Goal: Information Seeking & Learning: Learn about a topic

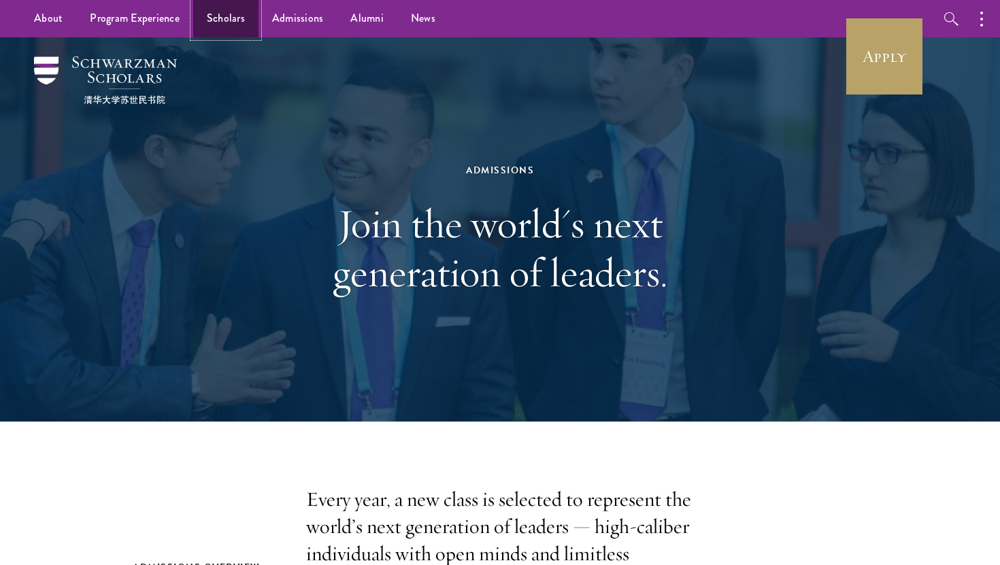
click at [228, 20] on link "Scholars" at bounding box center [225, 18] width 65 height 37
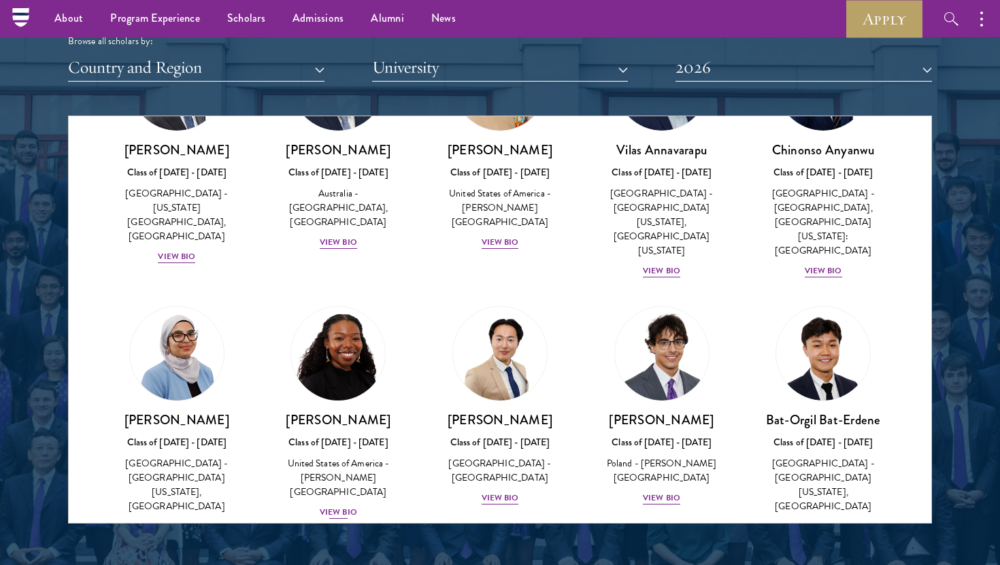
scroll to position [651, 0]
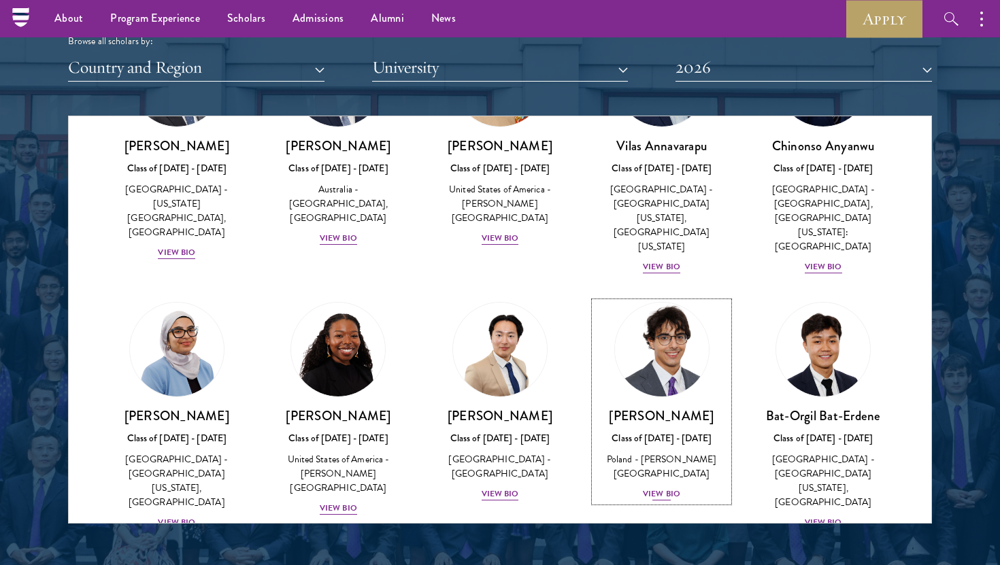
click at [673, 488] on div "View Bio" at bounding box center [661, 494] width 37 height 13
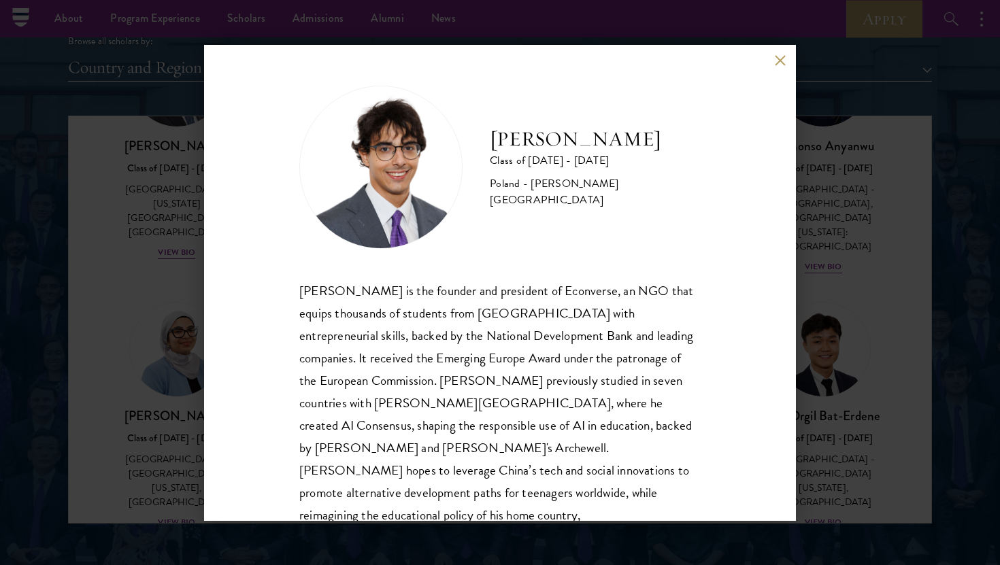
scroll to position [24, 0]
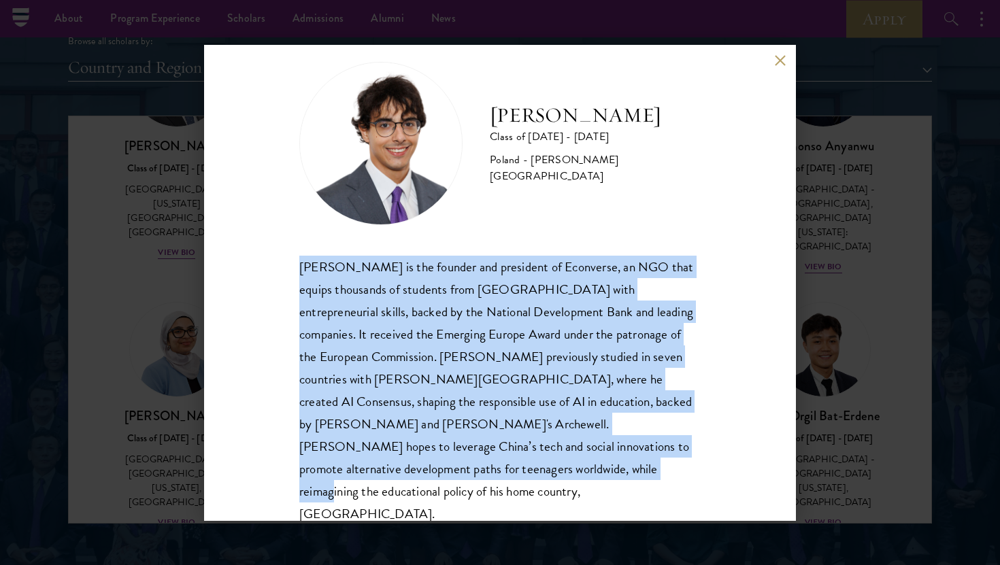
drag, startPoint x: 583, startPoint y: 231, endPoint x: 587, endPoint y: 481, distance: 249.6
click at [587, 481] on div "[PERSON_NAME] Class of [DATE] - [DATE] [GEOGRAPHIC_DATA] - [PERSON_NAME][GEOGRA…" at bounding box center [500, 283] width 592 height 476
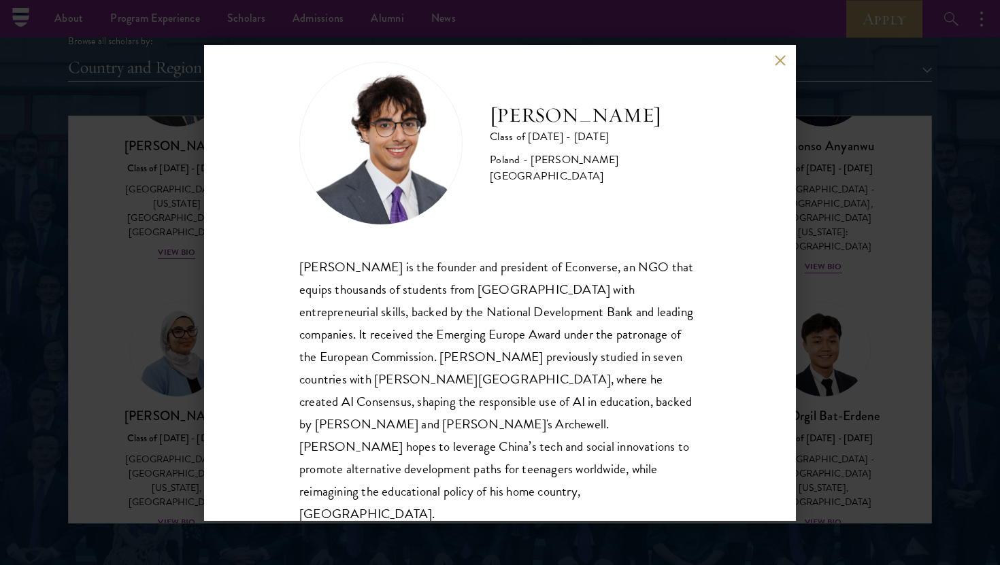
click at [829, 162] on div "[PERSON_NAME] Class of [DATE] - [DATE] [GEOGRAPHIC_DATA] - [PERSON_NAME][GEOGRA…" at bounding box center [500, 282] width 1000 height 565
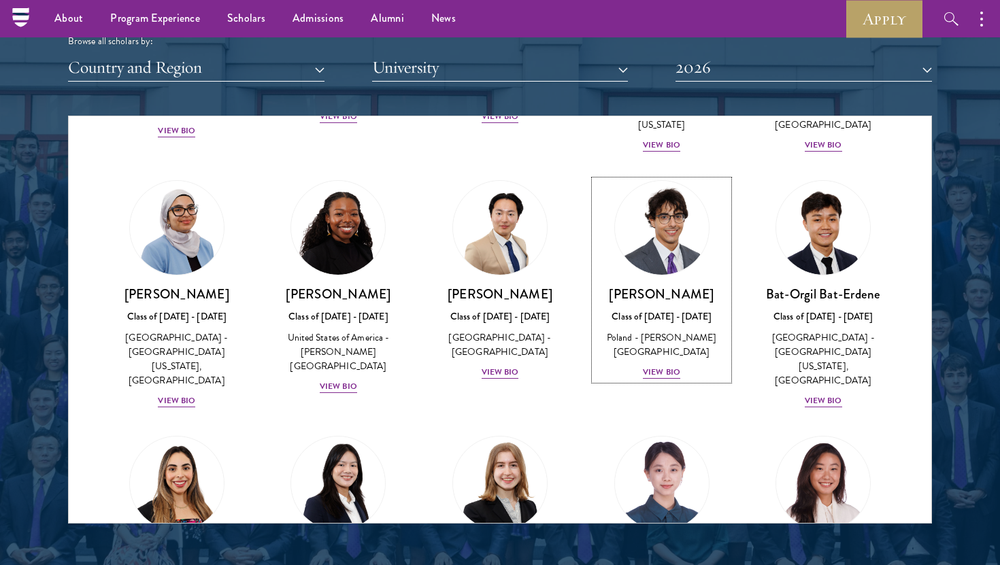
scroll to position [774, 0]
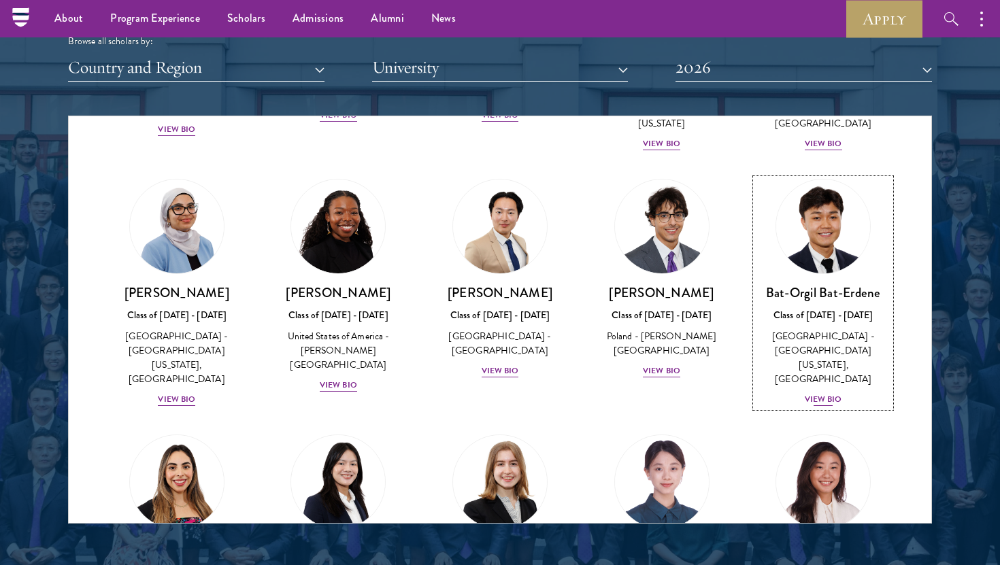
click at [807, 393] on div "View Bio" at bounding box center [822, 399] width 37 height 13
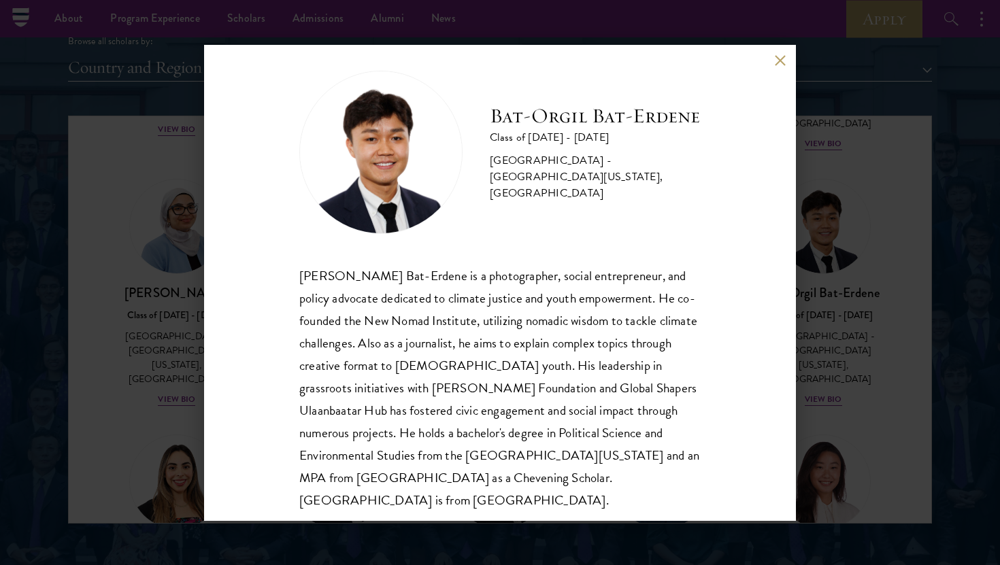
scroll to position [24, 0]
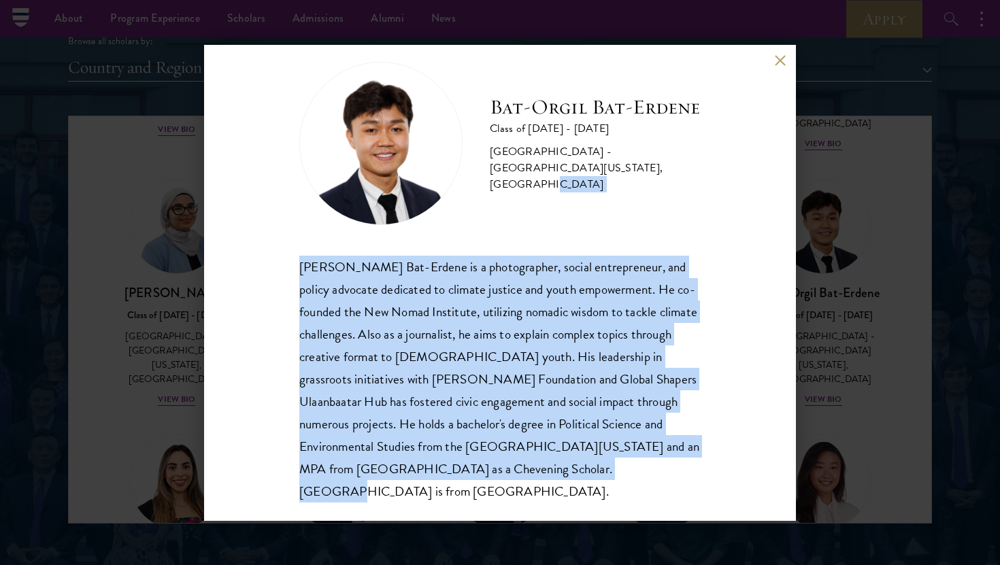
drag, startPoint x: 624, startPoint y: 221, endPoint x: 624, endPoint y: 463, distance: 242.1
click at [624, 462] on div "[PERSON_NAME] Bat-Erdene Class of [DATE] - [DATE] [GEOGRAPHIC_DATA] - [GEOGRAPH…" at bounding box center [499, 282] width 401 height 441
click at [624, 463] on div "[PERSON_NAME] Bat-Erdene is a photographer, social entrepreneur, and policy adv…" at bounding box center [499, 380] width 401 height 248
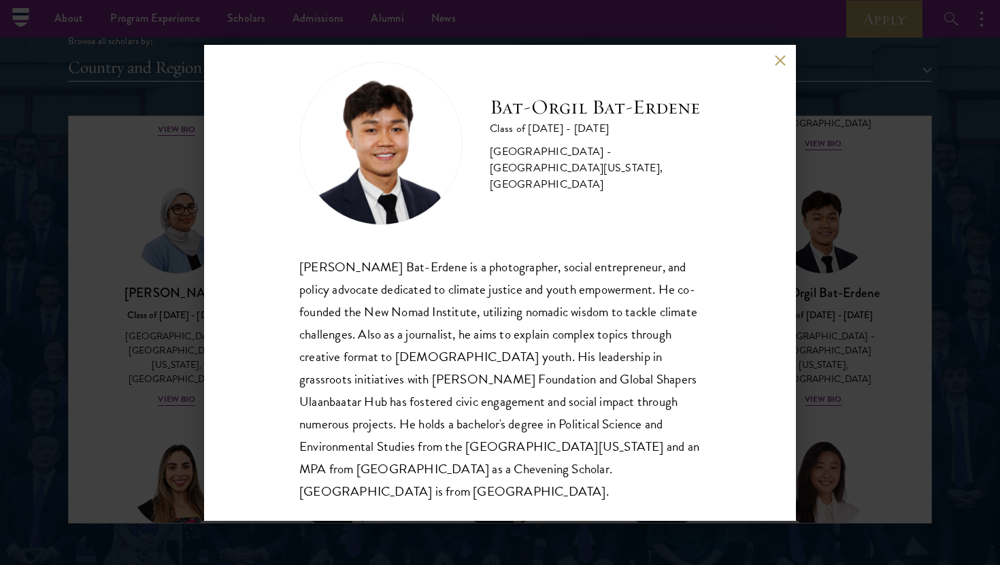
click at [163, 354] on div "[PERSON_NAME] Bat-Erdene Class of [DATE] - [DATE] [GEOGRAPHIC_DATA] - [GEOGRAPH…" at bounding box center [500, 282] width 1000 height 565
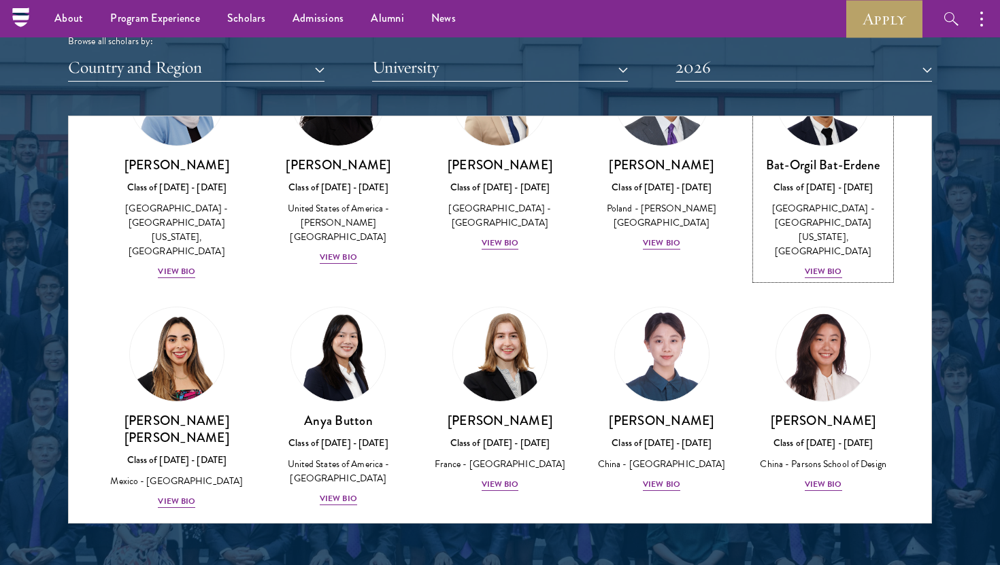
scroll to position [964, 0]
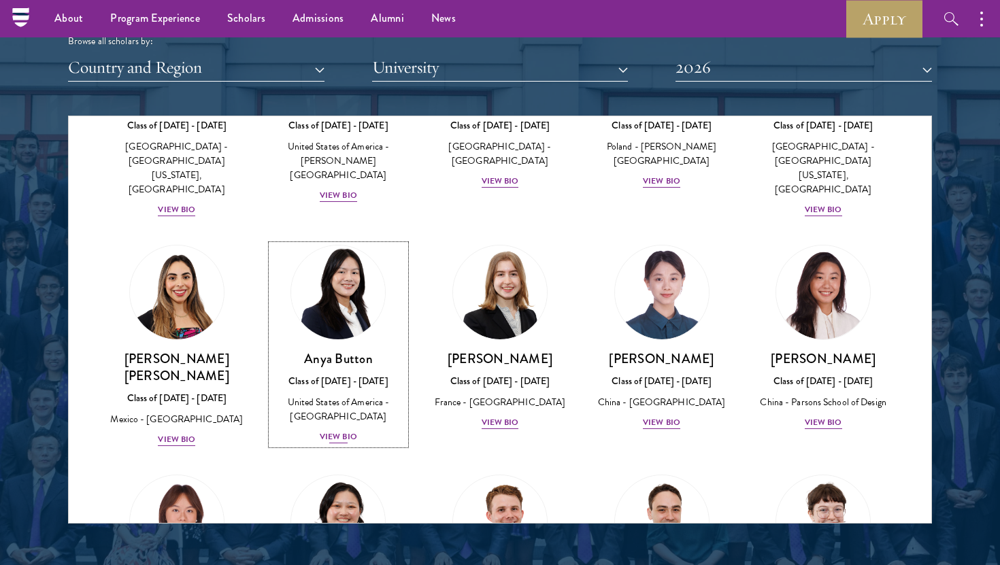
click at [338, 371] on div "Anya Button Class of [DATE] - [DATE] [GEOGRAPHIC_DATA] - [GEOGRAPHIC_DATA] View…" at bounding box center [338, 397] width 135 height 95
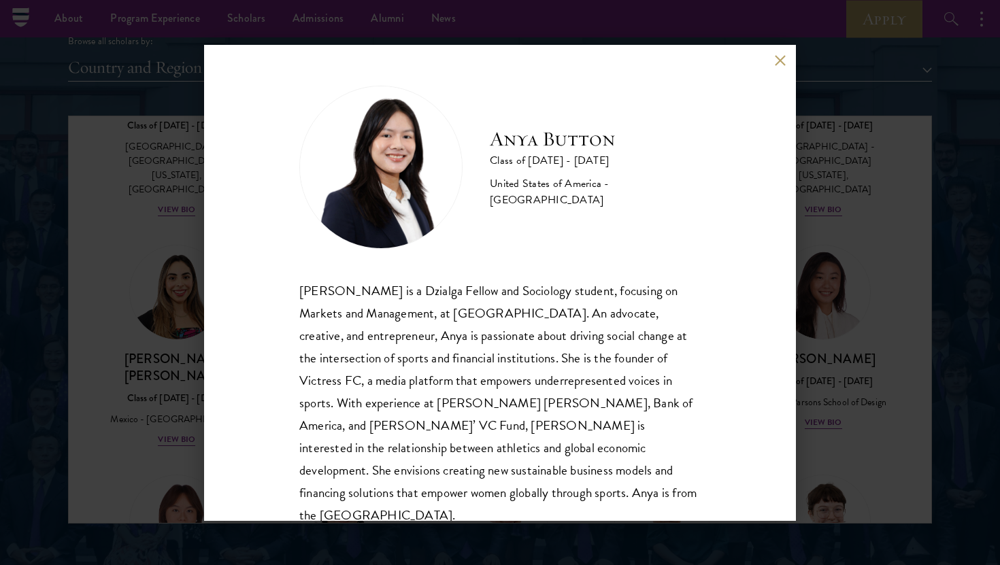
click at [837, 354] on div "Anya Button Class of [DATE] - [DATE] [GEOGRAPHIC_DATA] - [GEOGRAPHIC_DATA] [PER…" at bounding box center [500, 282] width 1000 height 565
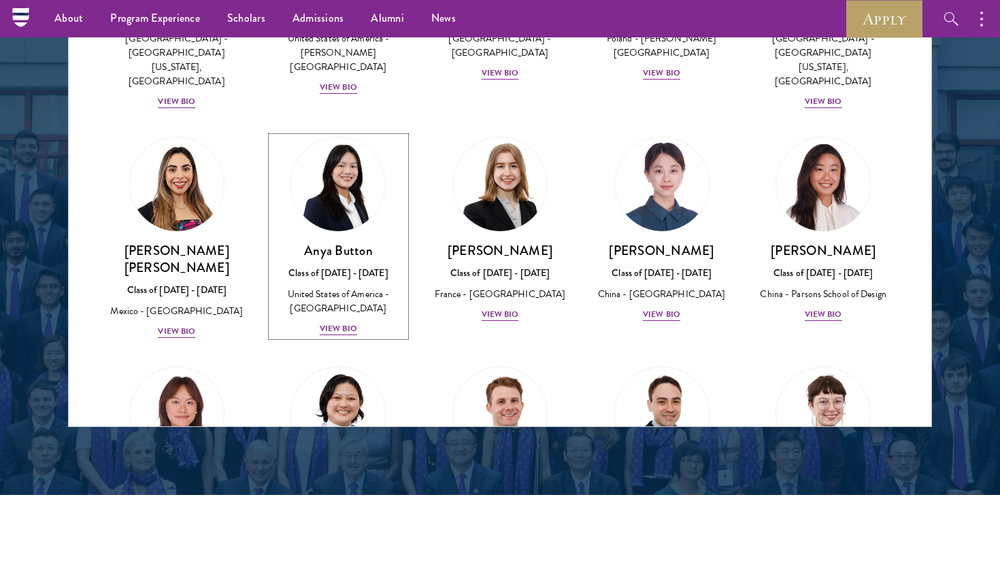
scroll to position [1785, 0]
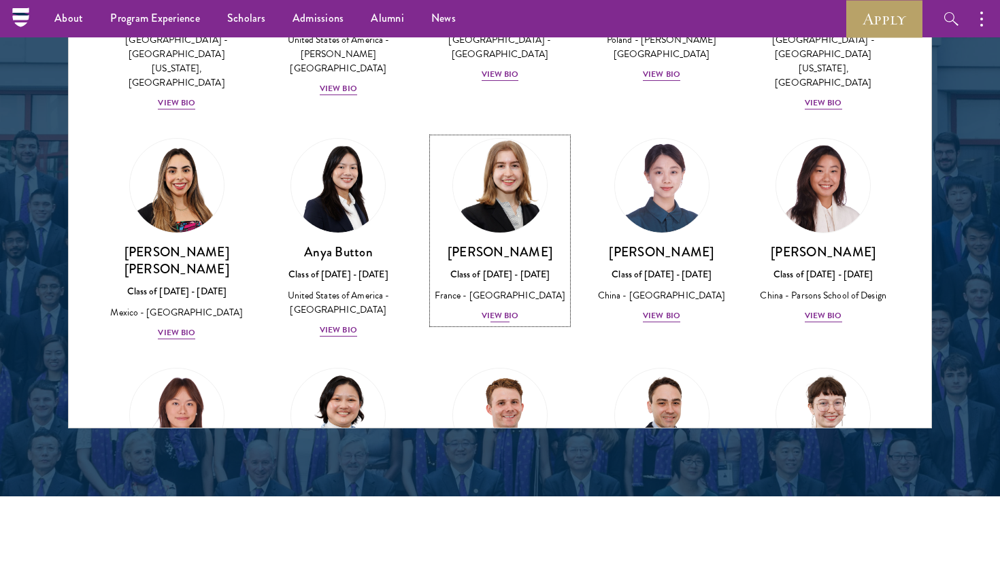
click at [490, 250] on div "[PERSON_NAME] Class of [DATE] - [DATE] [GEOGRAPHIC_DATA] - [GEOGRAPHIC_DATA] Vi…" at bounding box center [499, 283] width 135 height 80
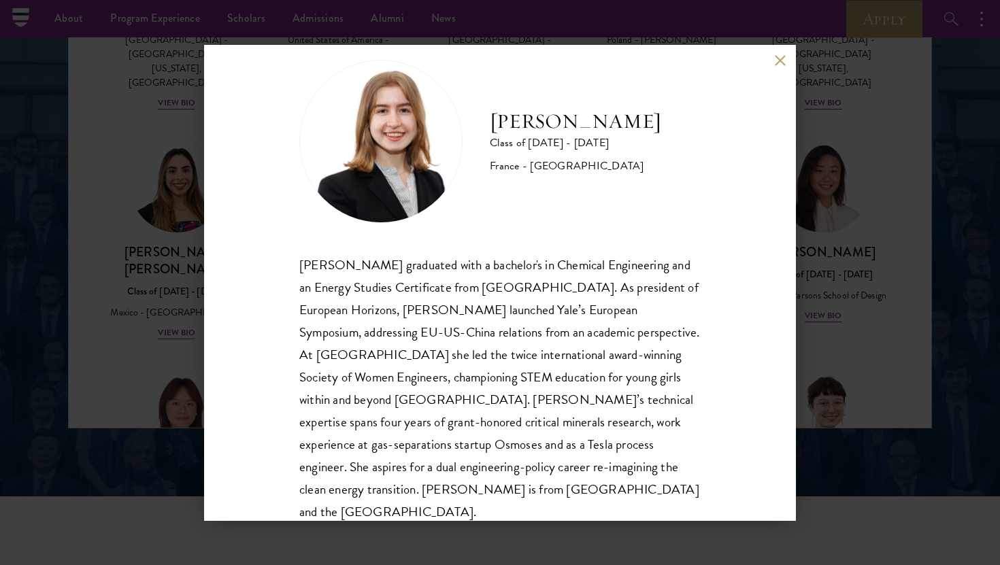
scroll to position [29, 0]
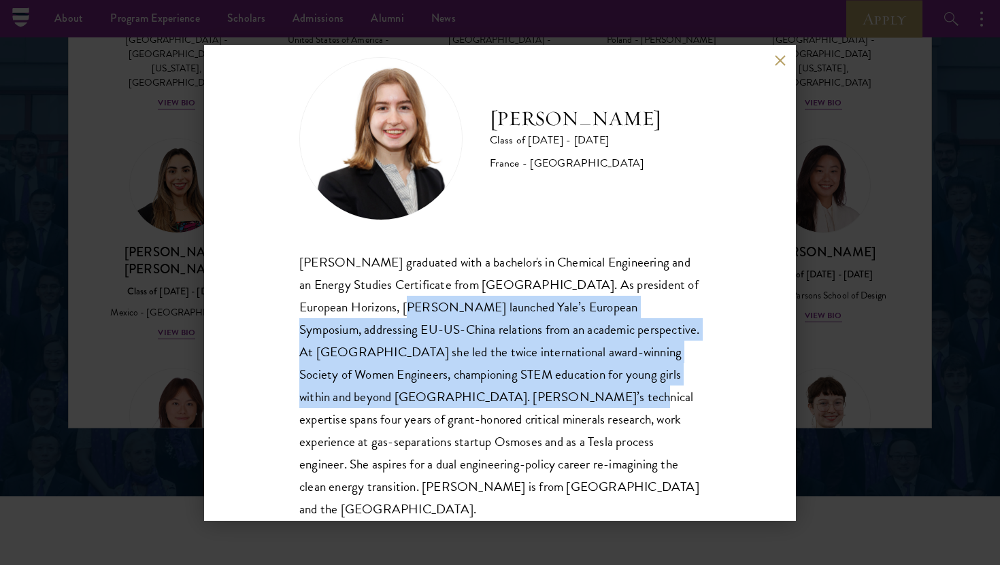
drag, startPoint x: 394, startPoint y: 298, endPoint x: 506, endPoint y: 399, distance: 151.2
click at [506, 399] on div "[PERSON_NAME] graduated with a bachelor's in Chemical Engineering and an Energy…" at bounding box center [499, 386] width 401 height 270
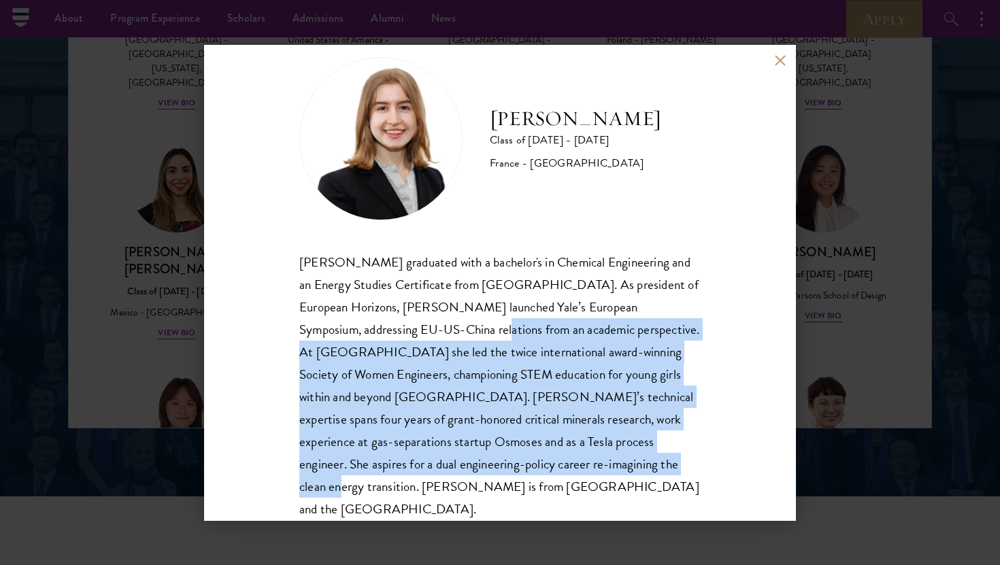
drag, startPoint x: 439, startPoint y: 326, endPoint x: 522, endPoint y: 464, distance: 162.0
click at [522, 464] on div "[PERSON_NAME] graduated with a bachelor's in Chemical Engineering and an Energy…" at bounding box center [499, 386] width 401 height 270
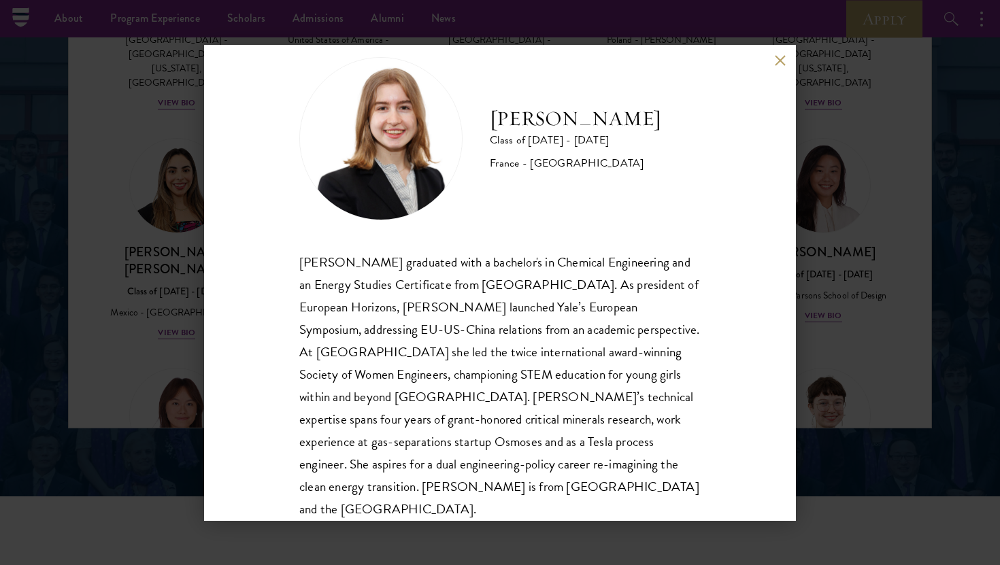
click at [838, 306] on div "[PERSON_NAME] Class of [DATE] - [DATE] [GEOGRAPHIC_DATA] - [GEOGRAPHIC_DATA] [P…" at bounding box center [500, 282] width 1000 height 565
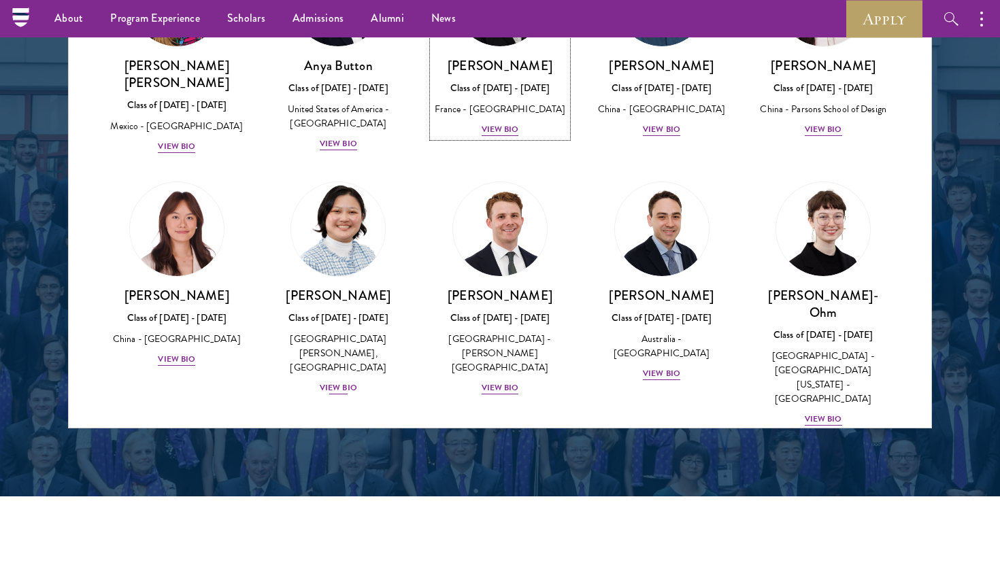
scroll to position [1164, 0]
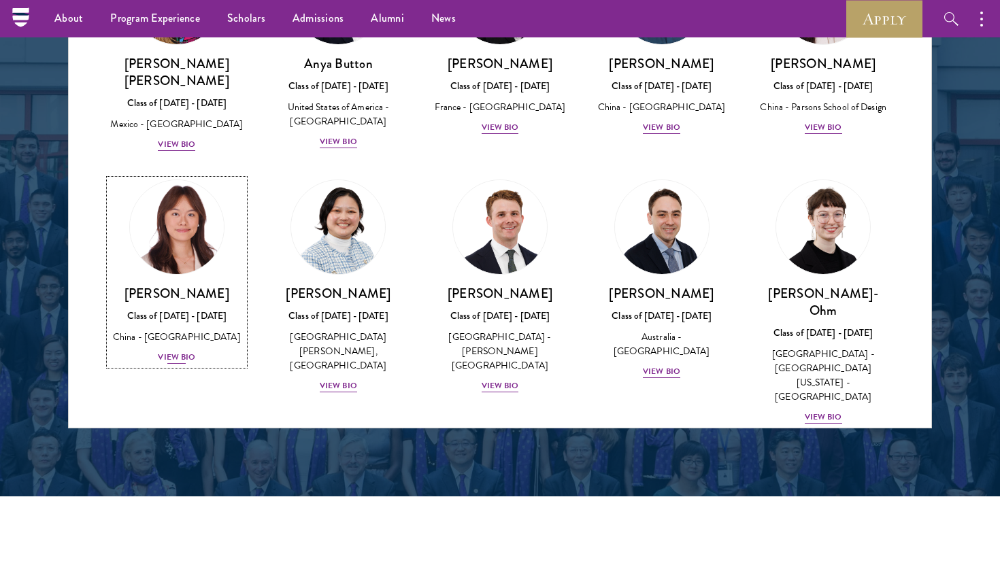
click at [185, 304] on div "[PERSON_NAME] Class of [DATE] - [DATE] [GEOGRAPHIC_DATA] - [GEOGRAPHIC_DATA] Vi…" at bounding box center [176, 325] width 135 height 80
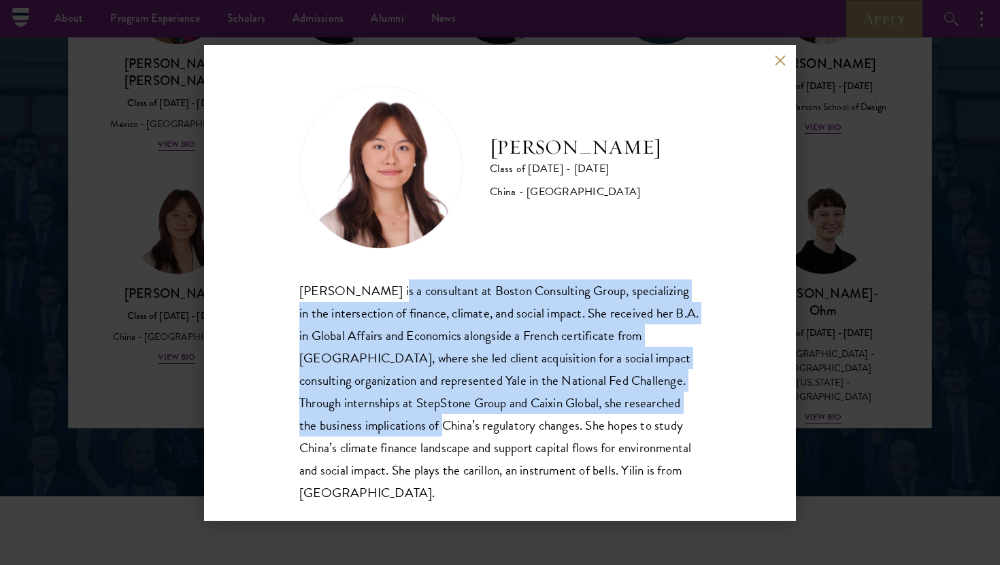
drag, startPoint x: 372, startPoint y: 293, endPoint x: 456, endPoint y: 430, distance: 160.6
click at [456, 430] on div "[PERSON_NAME] is a consultant at Boston Consulting Group, specializing in the i…" at bounding box center [499, 391] width 401 height 224
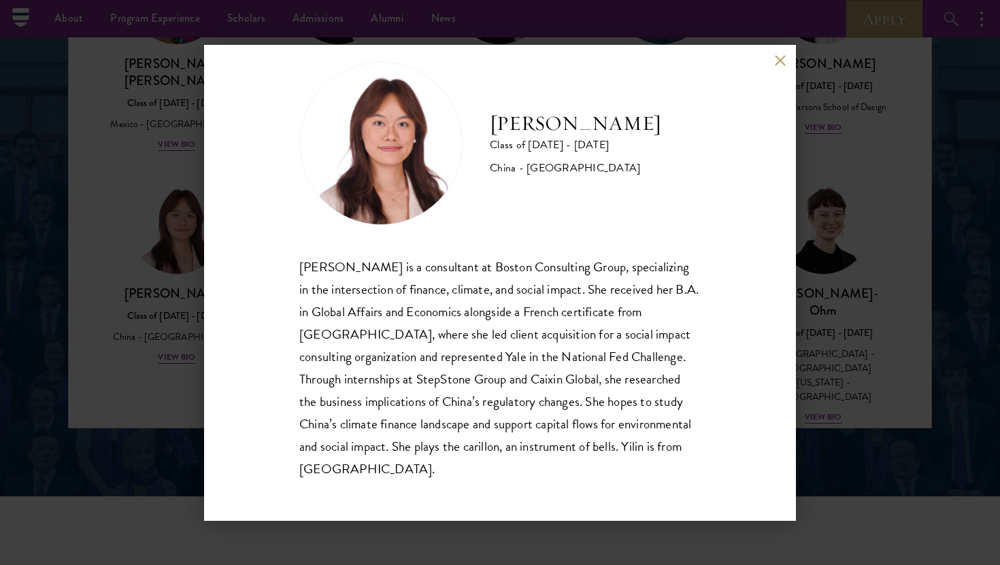
scroll to position [24, 0]
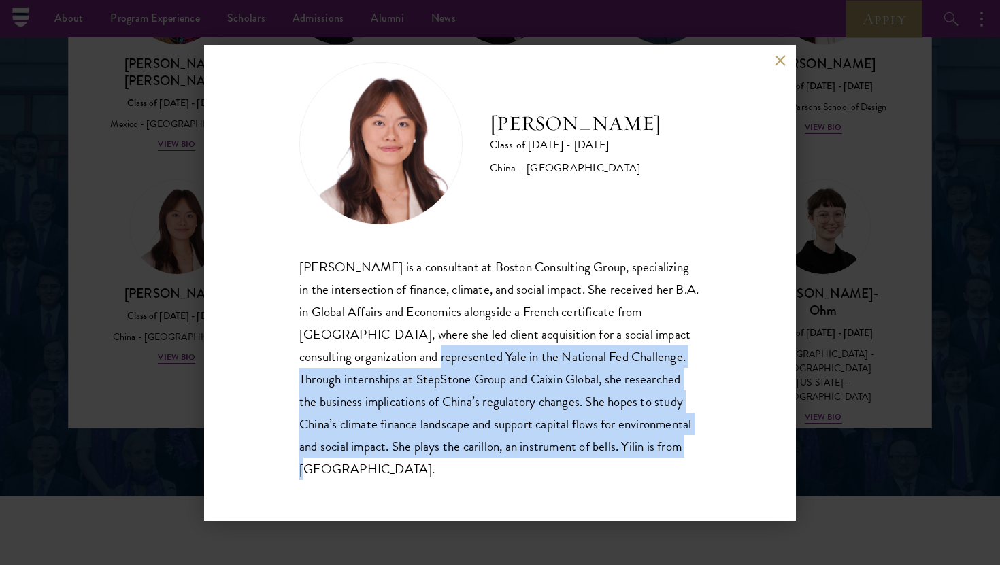
drag, startPoint x: 411, startPoint y: 345, endPoint x: 483, endPoint y: 469, distance: 143.6
click at [483, 469] on div "[PERSON_NAME] is a consultant at Boston Consulting Group, specializing in the i…" at bounding box center [499, 368] width 401 height 224
drag, startPoint x: 452, startPoint y: 469, endPoint x: 464, endPoint y: 347, distance: 121.6
click at [464, 347] on div "[PERSON_NAME] is a consultant at Boston Consulting Group, specializing in the i…" at bounding box center [499, 368] width 401 height 224
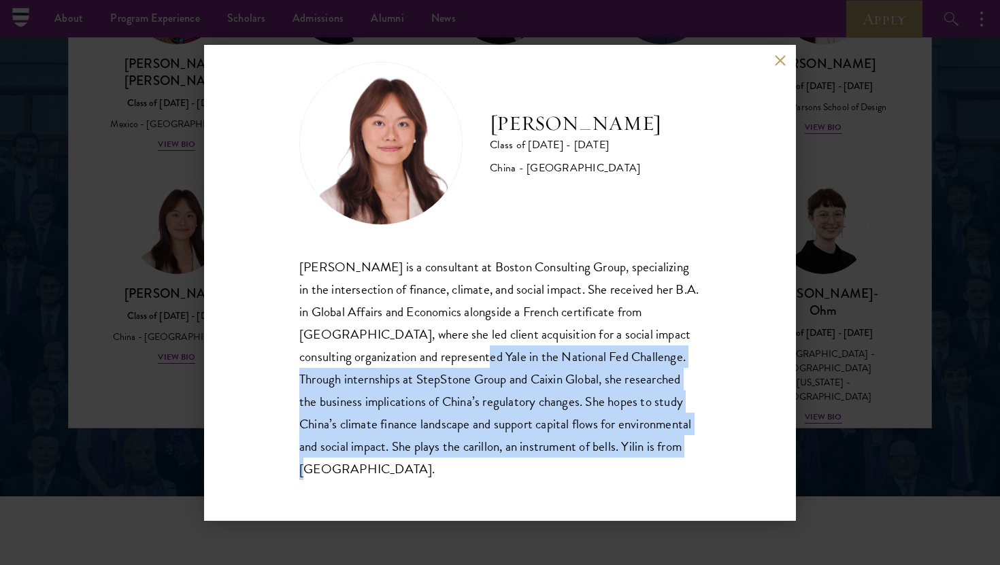
click at [464, 347] on div "[PERSON_NAME] is a consultant at Boston Consulting Group, specializing in the i…" at bounding box center [499, 368] width 401 height 224
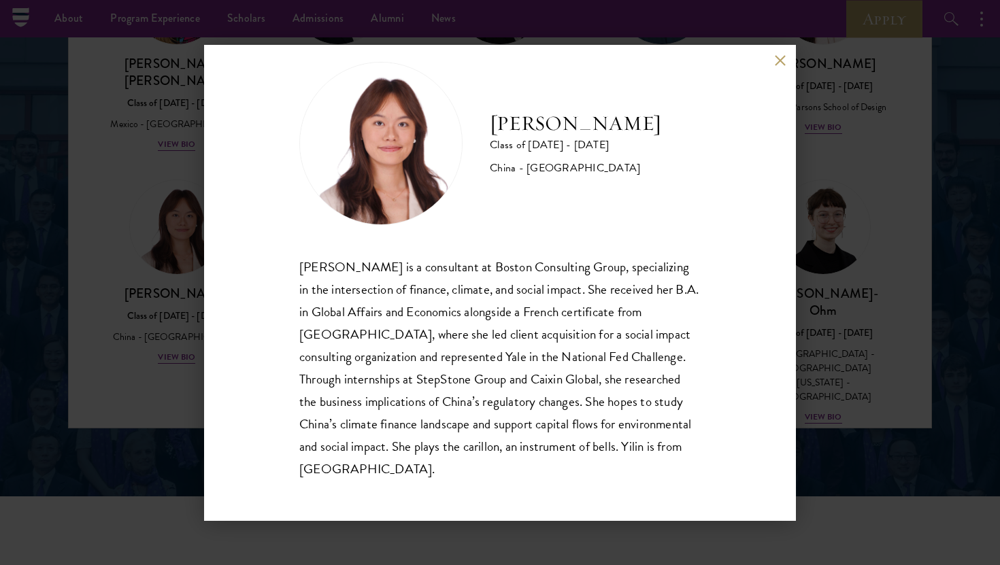
click at [126, 302] on div "[PERSON_NAME] Class of [DATE] - [DATE] [GEOGRAPHIC_DATA] - [GEOGRAPHIC_DATA] [P…" at bounding box center [500, 282] width 1000 height 565
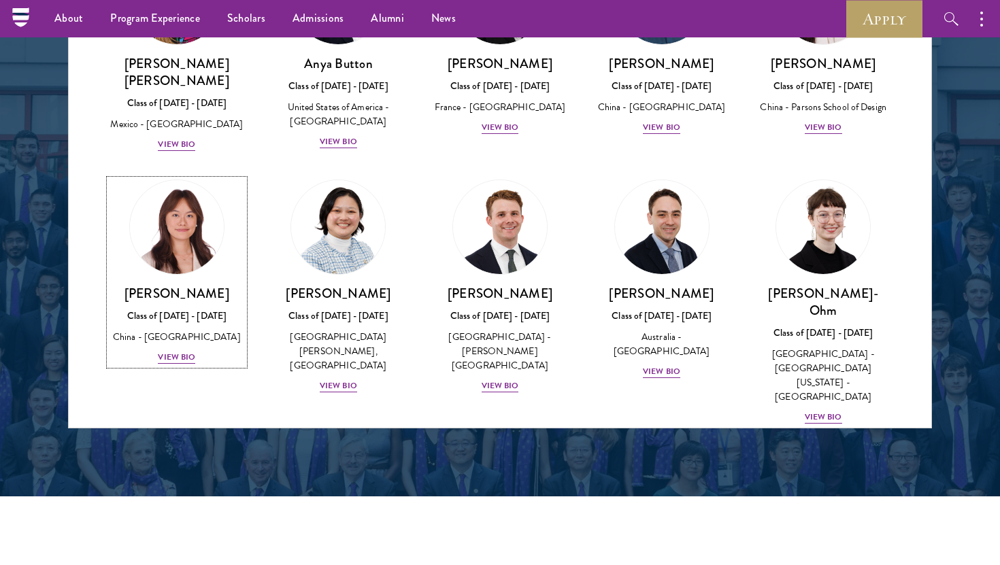
scroll to position [1151, 0]
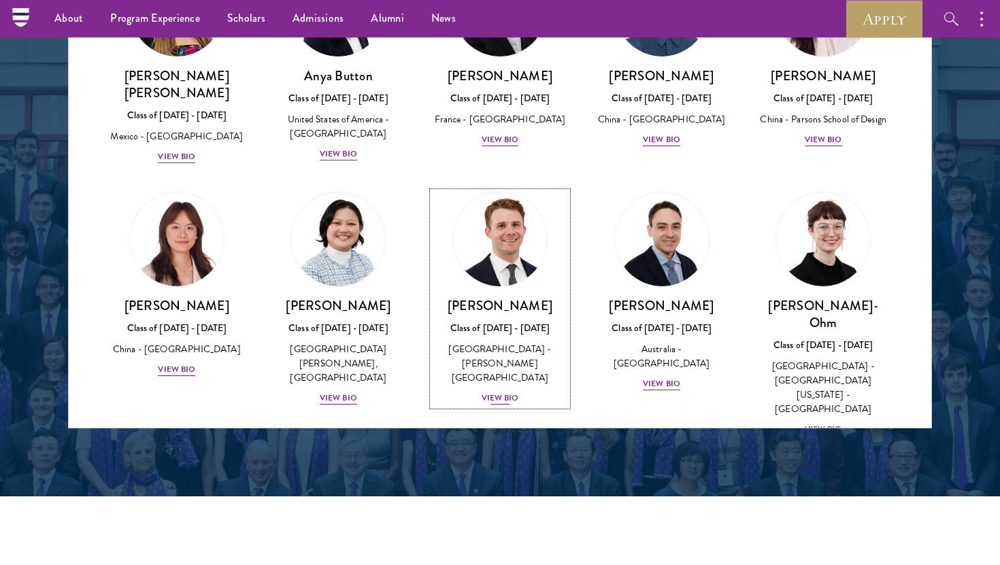
click at [507, 392] on div "View Bio" at bounding box center [499, 398] width 37 height 13
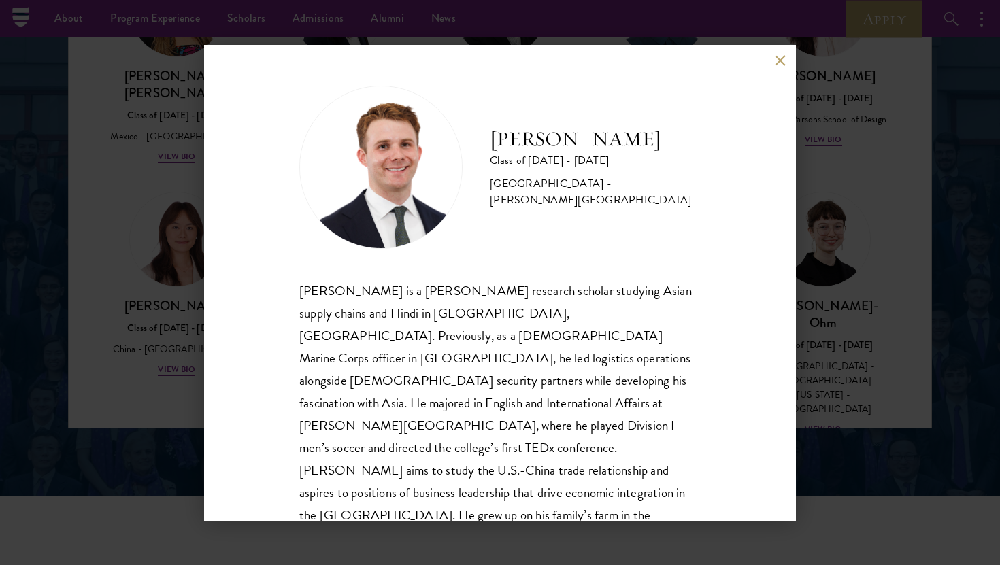
scroll to position [1, 0]
drag, startPoint x: 456, startPoint y: 313, endPoint x: 560, endPoint y: 437, distance: 161.2
click at [560, 437] on div "[PERSON_NAME] is a [PERSON_NAME] research scholar studying Asian supply chains …" at bounding box center [499, 413] width 401 height 270
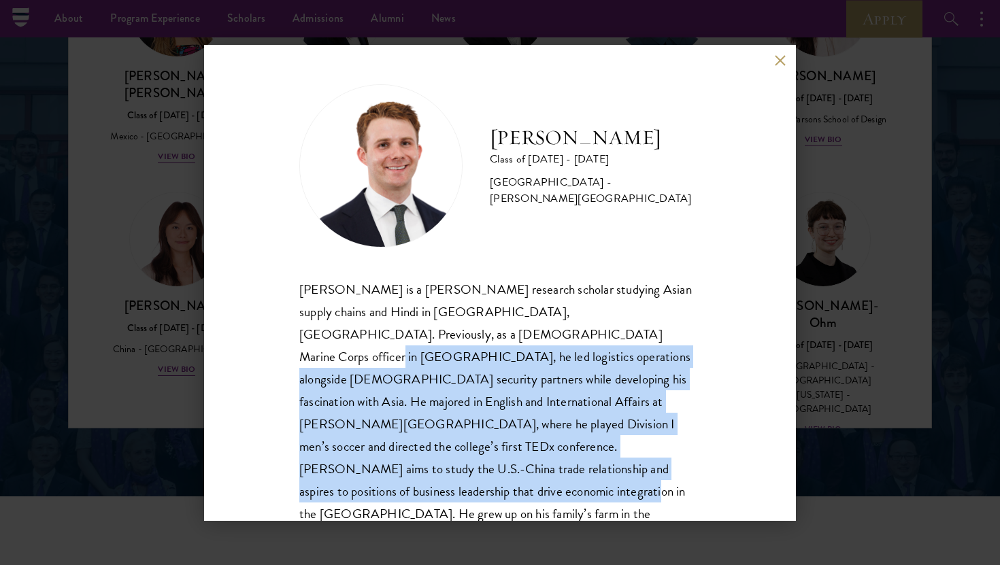
drag, startPoint x: 544, startPoint y: 461, endPoint x: 497, endPoint y: 341, distance: 129.2
click at [497, 340] on div "[PERSON_NAME] is a [PERSON_NAME] research scholar studying Asian supply chains …" at bounding box center [499, 413] width 401 height 270
click at [497, 341] on div "[PERSON_NAME] is a [PERSON_NAME] research scholar studying Asian supply chains …" at bounding box center [499, 413] width 401 height 270
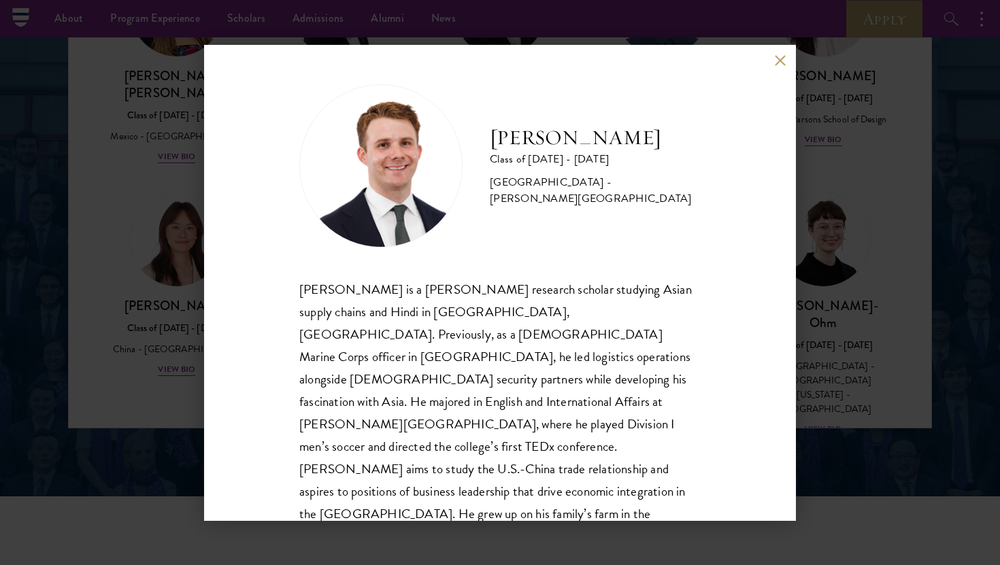
click at [98, 245] on div "[PERSON_NAME] Class of [DATE] - [DATE] [GEOGRAPHIC_DATA] - [PERSON_NAME][GEOGRA…" at bounding box center [500, 282] width 1000 height 565
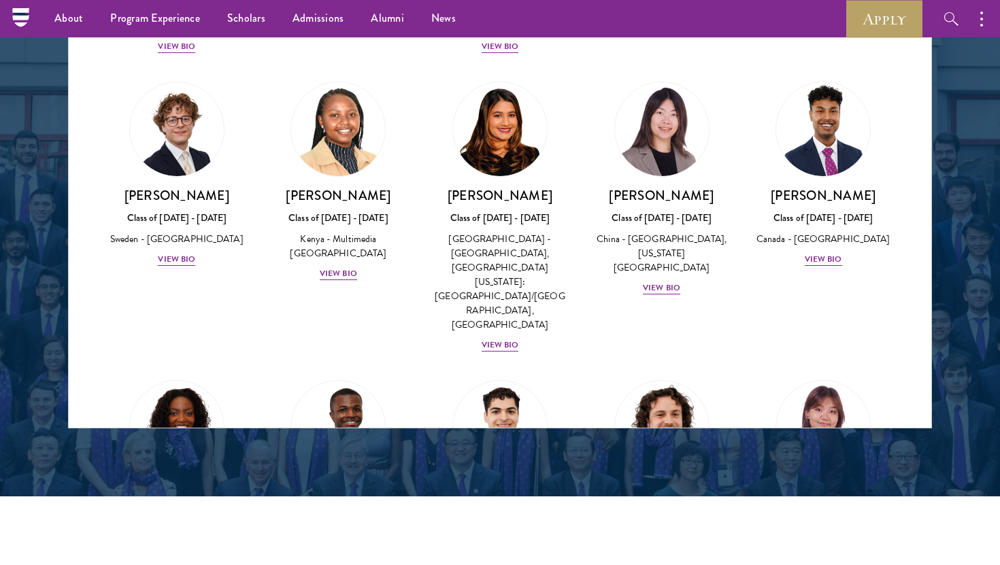
scroll to position [2075, 0]
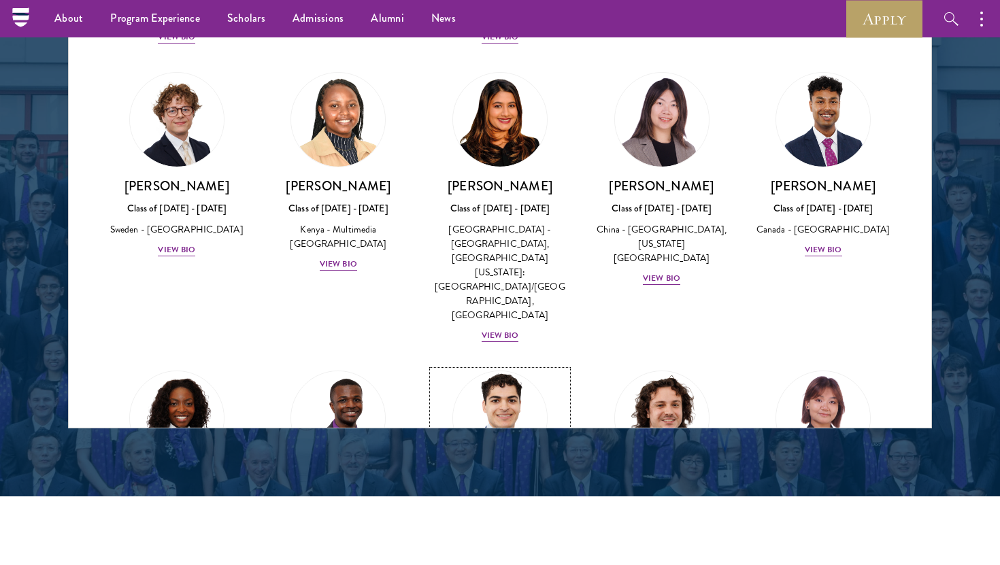
click at [503, 476] on div "[PERSON_NAME] Class of [DATE] - [DATE] [GEOGRAPHIC_DATA] - [GEOGRAPHIC_DATA] Vi…" at bounding box center [499, 523] width 135 height 95
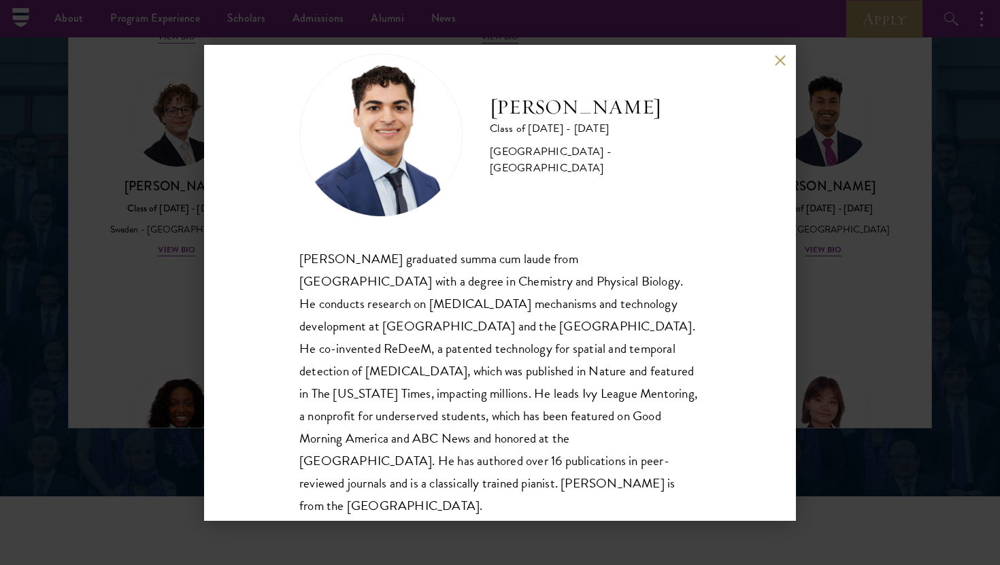
scroll to position [33, 0]
click at [809, 269] on div "[PERSON_NAME] Class of [DATE] - [DATE] [GEOGRAPHIC_DATA] - [GEOGRAPHIC_DATA] [P…" at bounding box center [500, 282] width 1000 height 565
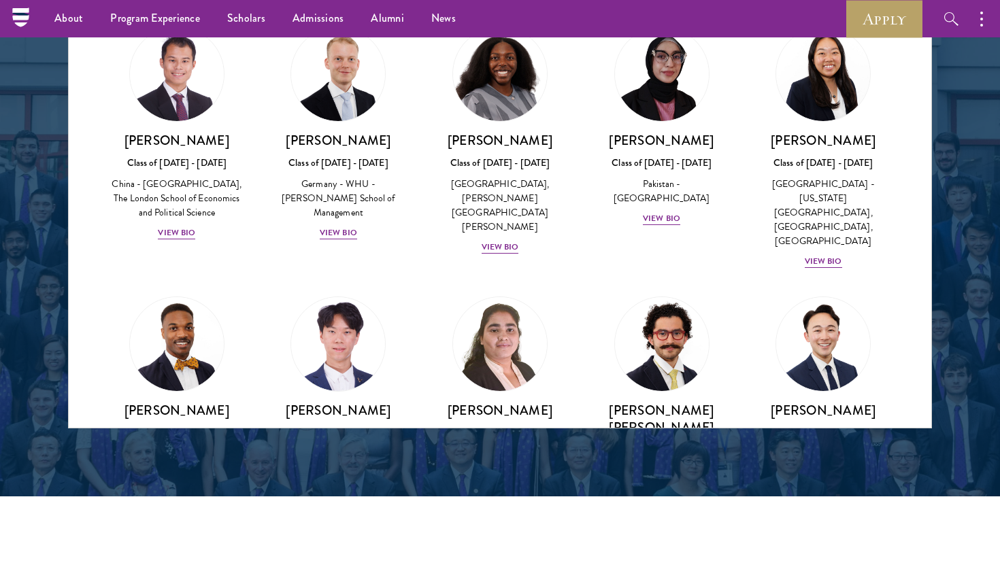
scroll to position [2680, 0]
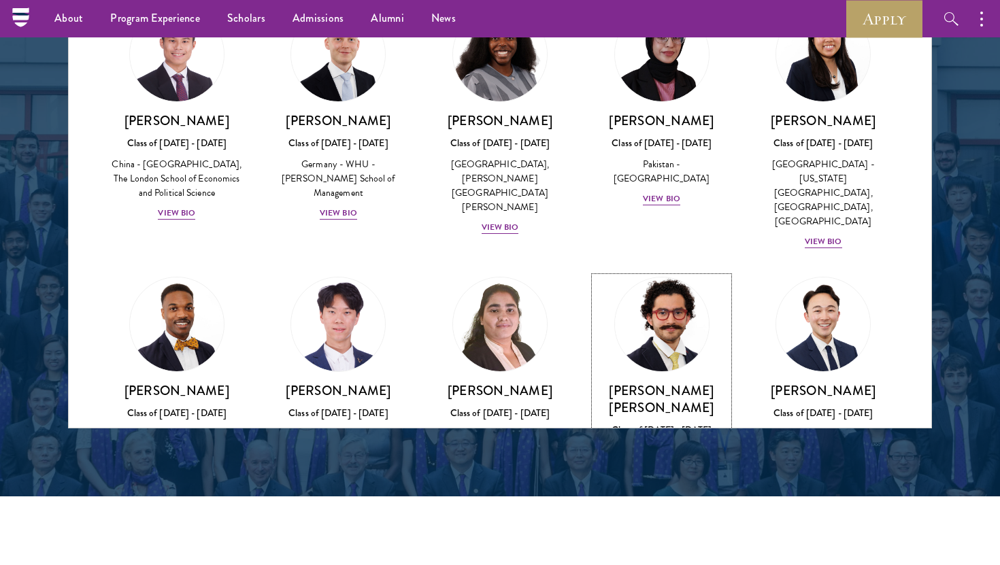
click at [647, 423] on div "Class of [DATE] - [DATE]" at bounding box center [661, 430] width 135 height 14
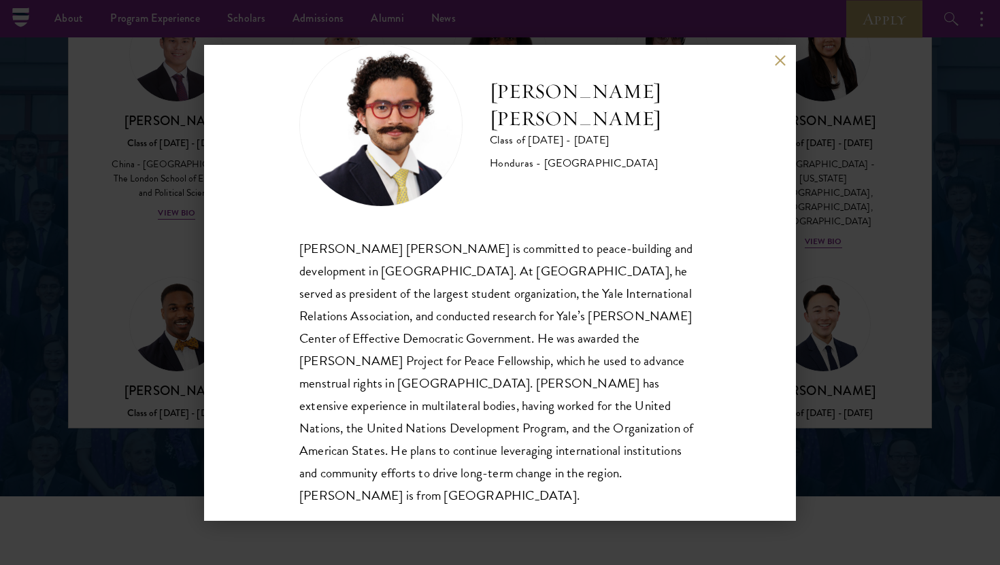
scroll to position [46, 0]
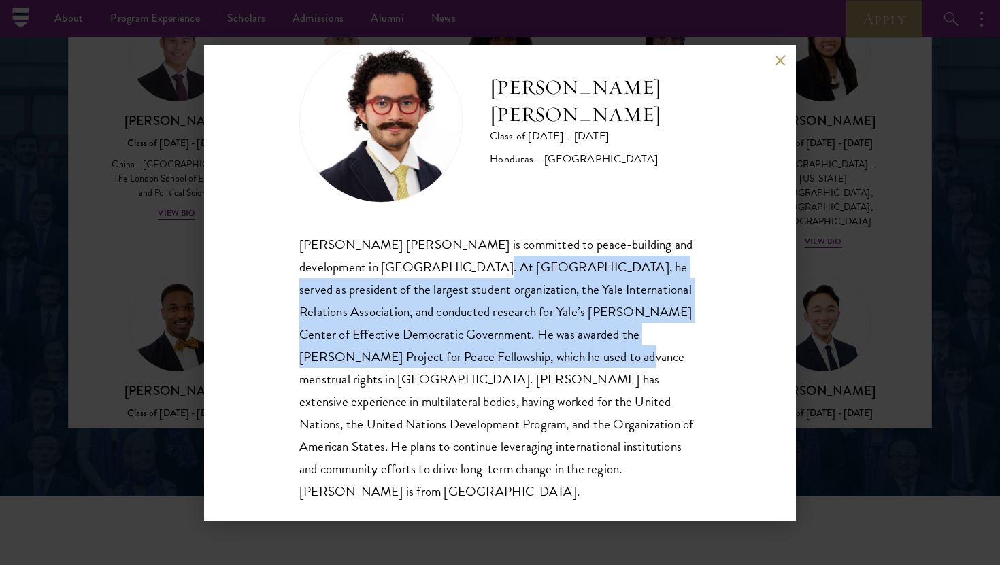
drag, startPoint x: 432, startPoint y: 267, endPoint x: 513, endPoint y: 367, distance: 128.6
click at [513, 367] on div "[PERSON_NAME] [PERSON_NAME] is committed to peace-building and development in […" at bounding box center [499, 368] width 401 height 270
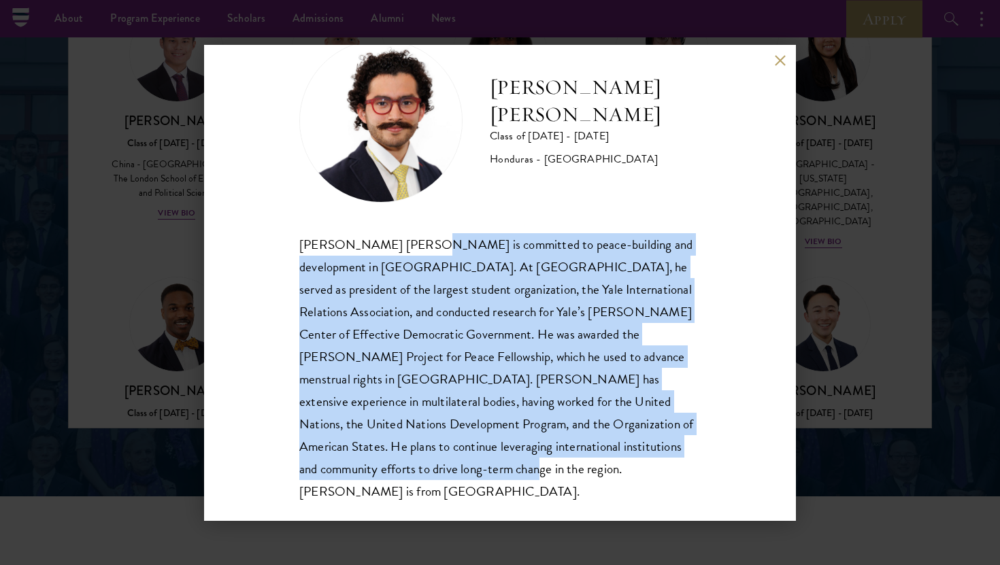
drag, startPoint x: 409, startPoint y: 458, endPoint x: 408, endPoint y: 250, distance: 207.4
click at [408, 250] on div "[PERSON_NAME] [PERSON_NAME] is committed to peace-building and development in […" at bounding box center [499, 368] width 401 height 270
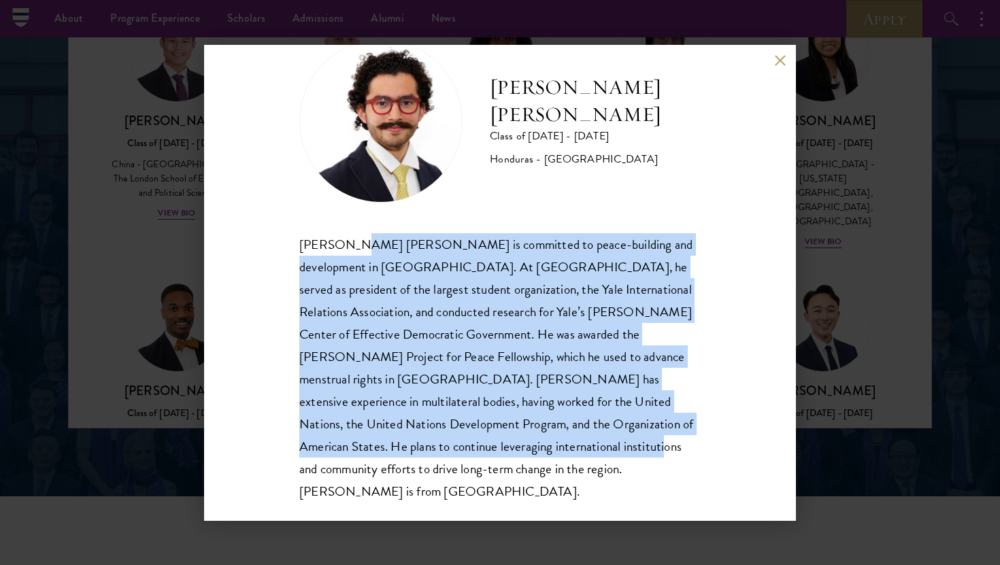
drag, startPoint x: 354, startPoint y: 250, endPoint x: 487, endPoint y: 442, distance: 233.2
click at [487, 442] on div "[PERSON_NAME] [PERSON_NAME] is committed to peace-building and development in […" at bounding box center [499, 368] width 401 height 270
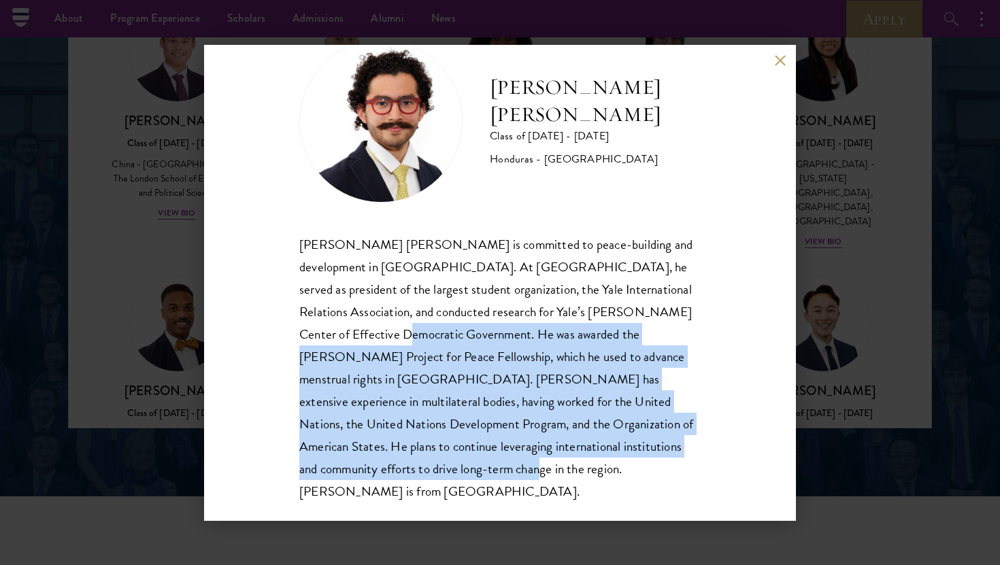
drag, startPoint x: 396, startPoint y: 459, endPoint x: 366, endPoint y: 333, distance: 129.5
click at [366, 333] on div "[PERSON_NAME] [PERSON_NAME] is committed to peace-building and development in […" at bounding box center [499, 368] width 401 height 270
drag, startPoint x: 366, startPoint y: 327, endPoint x: 440, endPoint y: 470, distance: 160.9
click at [440, 470] on div "[PERSON_NAME] [PERSON_NAME] is committed to peace-building and development in […" at bounding box center [499, 368] width 401 height 270
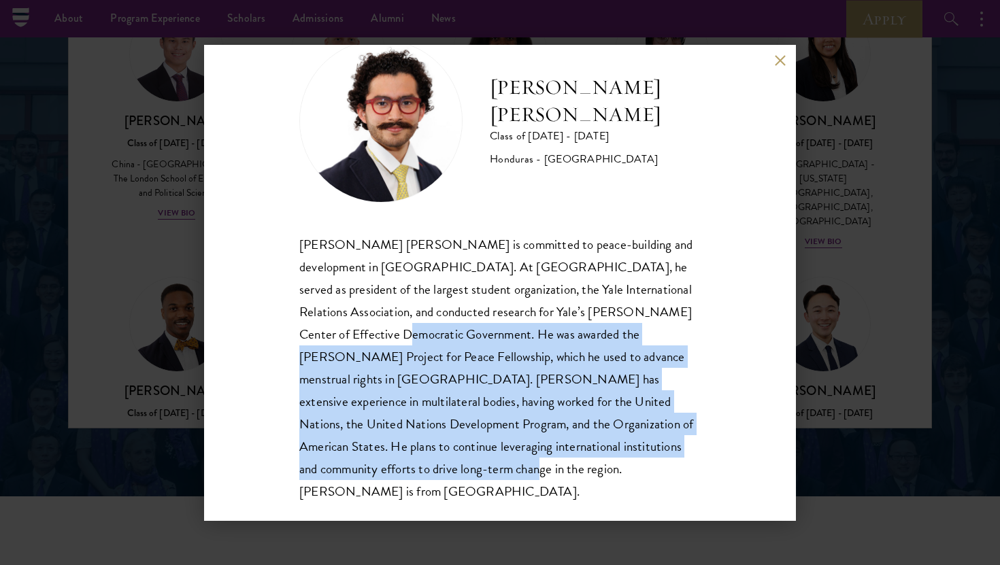
click at [440, 470] on div "[PERSON_NAME] [PERSON_NAME] is committed to peace-building and development in […" at bounding box center [499, 368] width 401 height 270
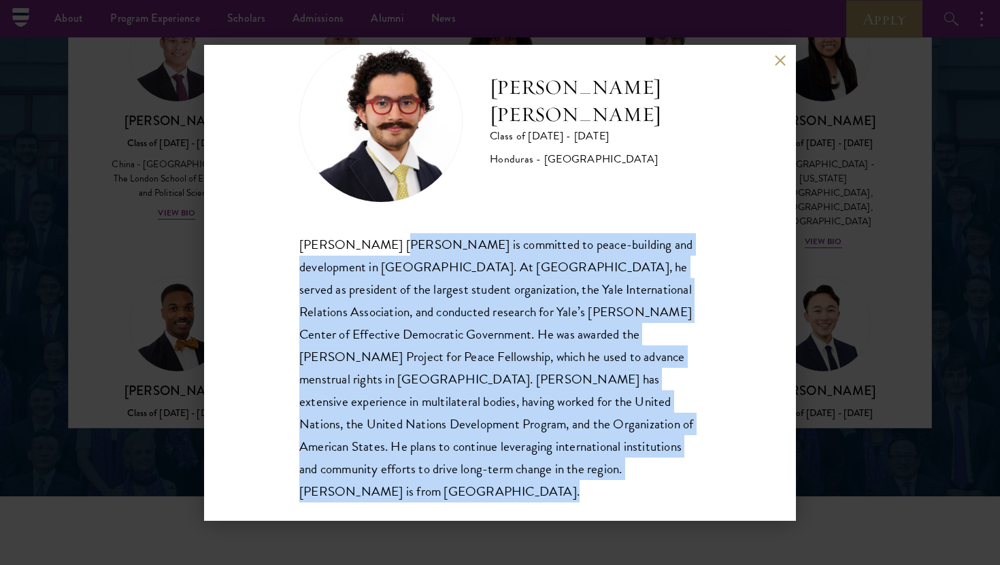
drag, startPoint x: 440, startPoint y: 470, endPoint x: 395, endPoint y: 235, distance: 239.5
click at [395, 235] on div "[PERSON_NAME] [PERSON_NAME] is committed to peace-building and development in […" at bounding box center [499, 368] width 401 height 270
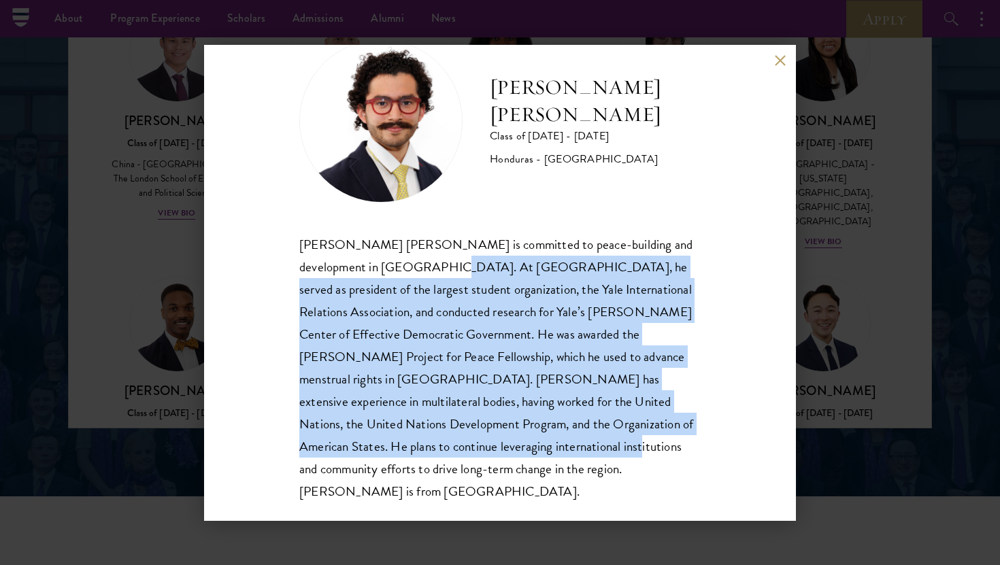
drag, startPoint x: 397, startPoint y: 261, endPoint x: 455, endPoint y: 453, distance: 200.3
click at [455, 453] on div "[PERSON_NAME] [PERSON_NAME] is committed to peace-building and development in […" at bounding box center [499, 368] width 401 height 270
click at [455, 452] on div "[PERSON_NAME] [PERSON_NAME] is committed to peace-building and development in […" at bounding box center [499, 368] width 401 height 270
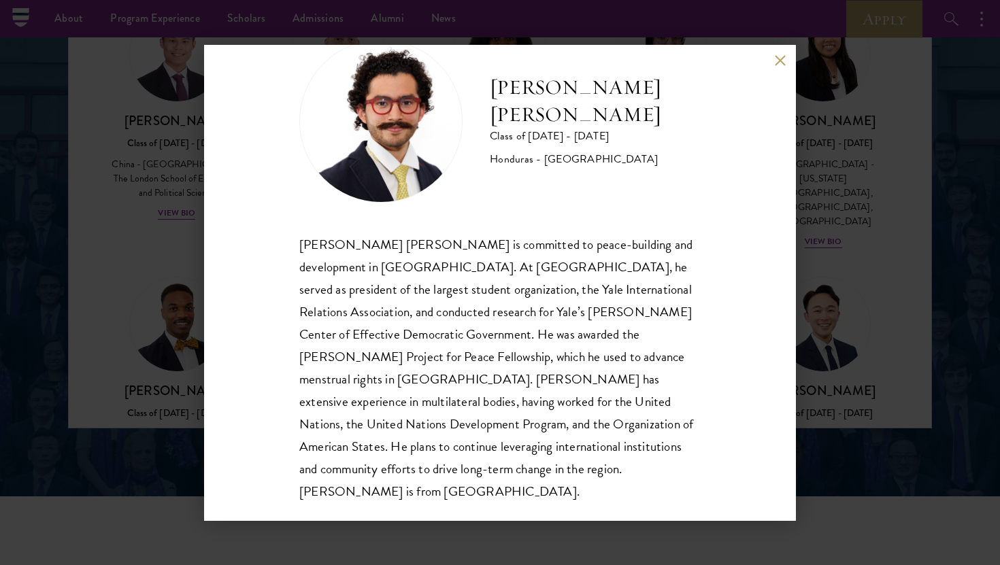
click at [803, 294] on div "[PERSON_NAME] [PERSON_NAME] Class of [DATE] - [DATE] [GEOGRAPHIC_DATA] - [GEOGR…" at bounding box center [500, 282] width 1000 height 565
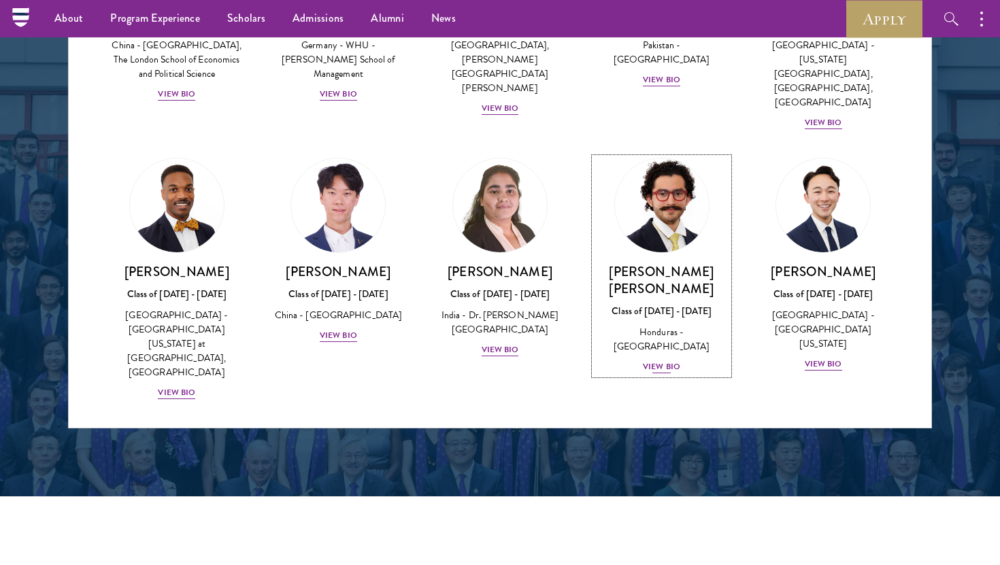
scroll to position [2797, 0]
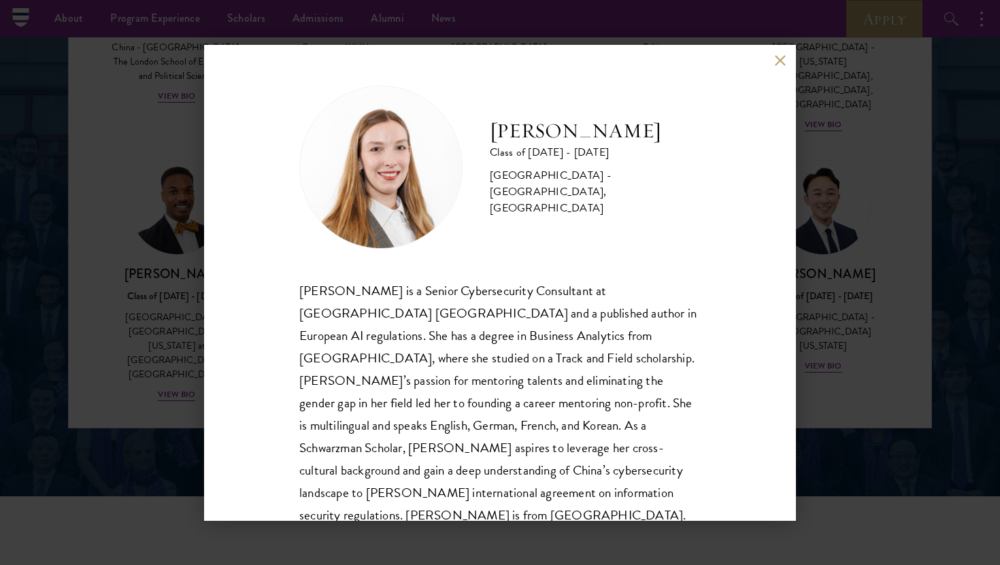
scroll to position [24, 0]
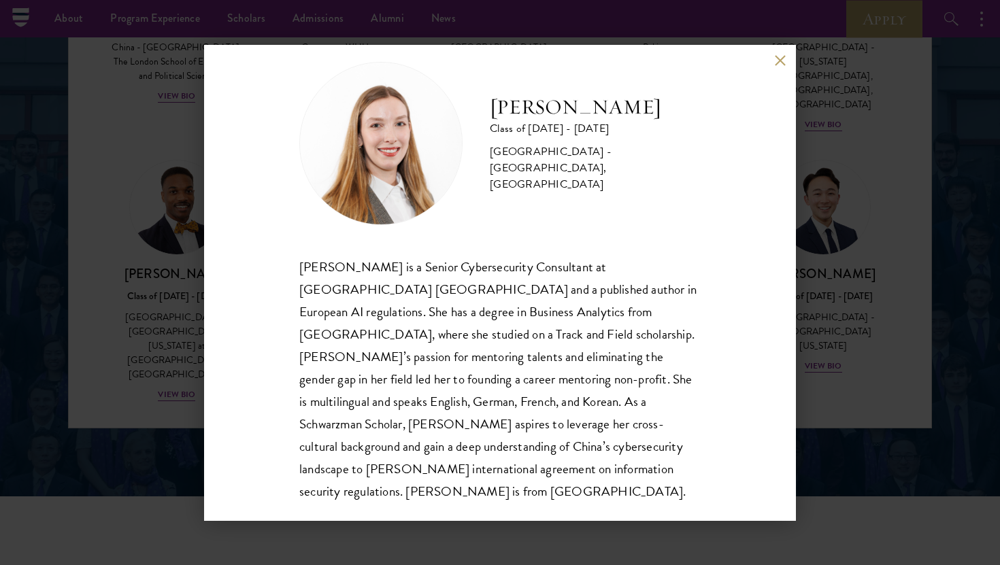
click at [828, 278] on div "[PERSON_NAME] Class of [DATE] - [DATE] [GEOGRAPHIC_DATA] - [GEOGRAPHIC_DATA], […" at bounding box center [500, 282] width 1000 height 565
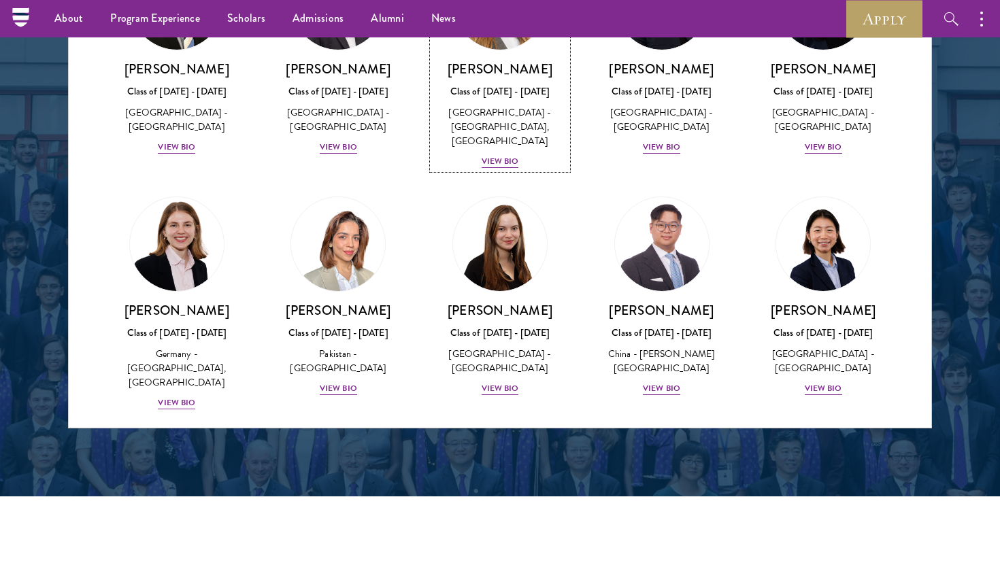
scroll to position [3273, 0]
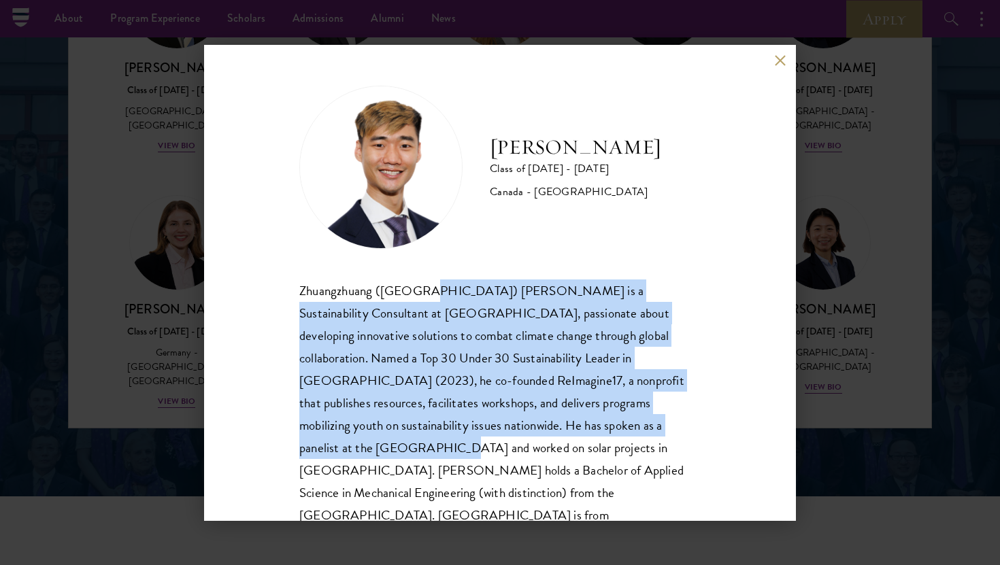
drag, startPoint x: 419, startPoint y: 288, endPoint x: 558, endPoint y: 426, distance: 195.2
click at [557, 426] on div "Zhuangzhuang ([GEOGRAPHIC_DATA]) [PERSON_NAME] is a Sustainability Consultant a…" at bounding box center [499, 414] width 401 height 270
click at [558, 426] on div "Zhuangzhuang ([GEOGRAPHIC_DATA]) [PERSON_NAME] is a Sustainability Consultant a…" at bounding box center [499, 414] width 401 height 270
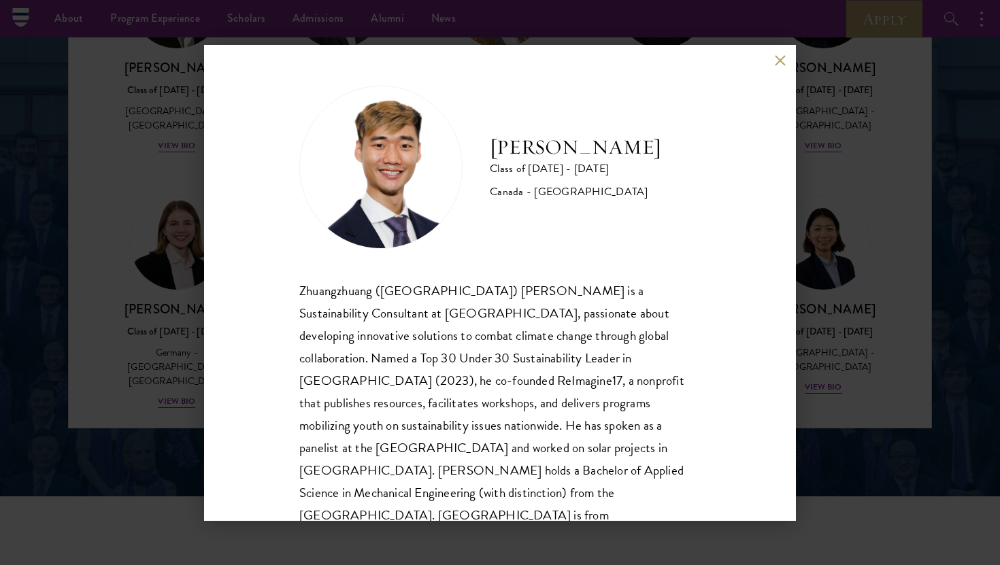
click at [843, 312] on div "[PERSON_NAME] Class of [DATE] - [DATE] [GEOGRAPHIC_DATA] - [GEOGRAPHIC_DATA] Zh…" at bounding box center [500, 282] width 1000 height 565
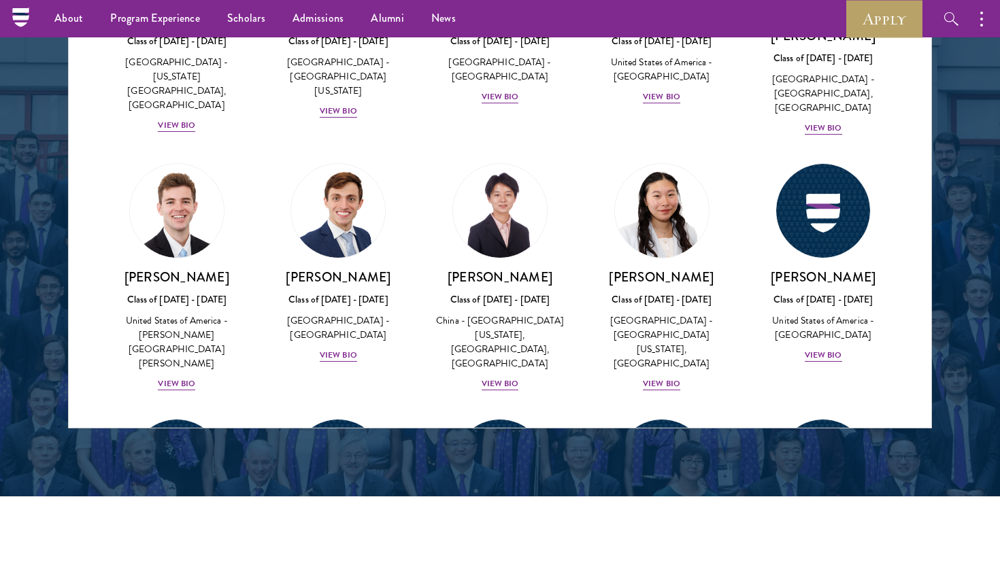
scroll to position [6283, 0]
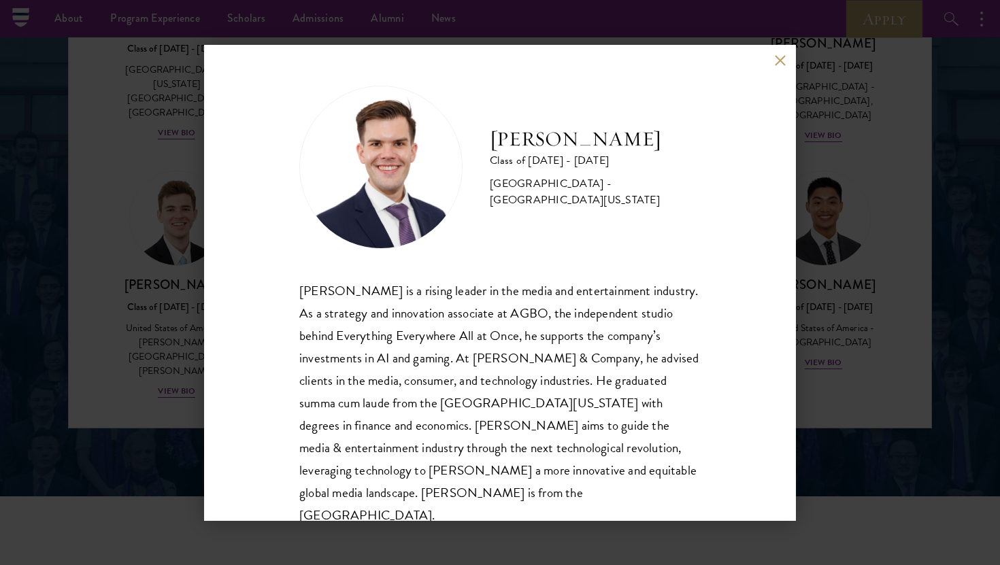
scroll to position [1, 0]
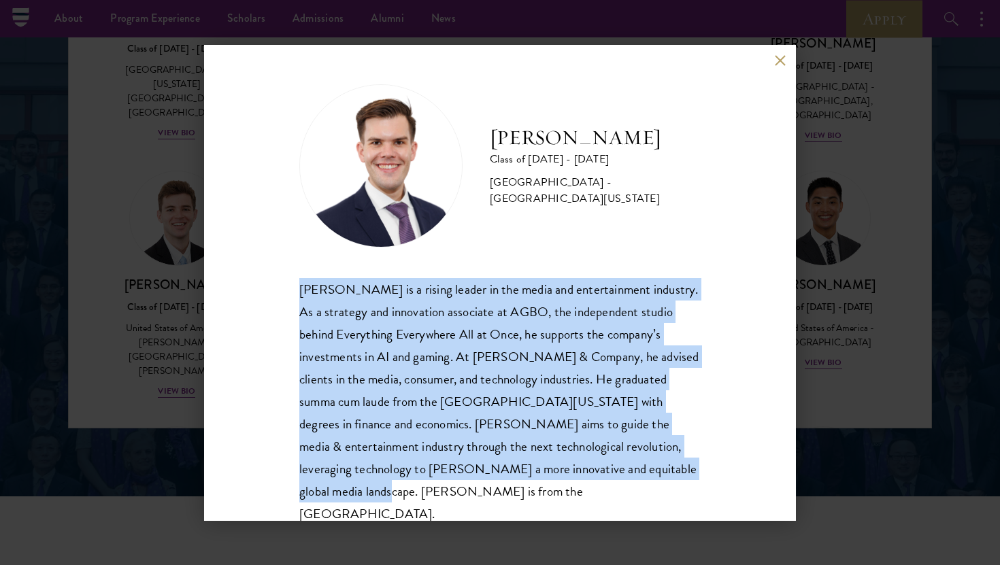
drag, startPoint x: 540, startPoint y: 252, endPoint x: 590, endPoint y: 457, distance: 210.8
click at [590, 458] on div "[PERSON_NAME] Class of [DATE] - [DATE] [GEOGRAPHIC_DATA] - [GEOGRAPHIC_DATA][US…" at bounding box center [499, 304] width 401 height 441
click at [590, 457] on div "[PERSON_NAME] is a rising leader in the media and entertainment industry. As a …" at bounding box center [499, 402] width 401 height 248
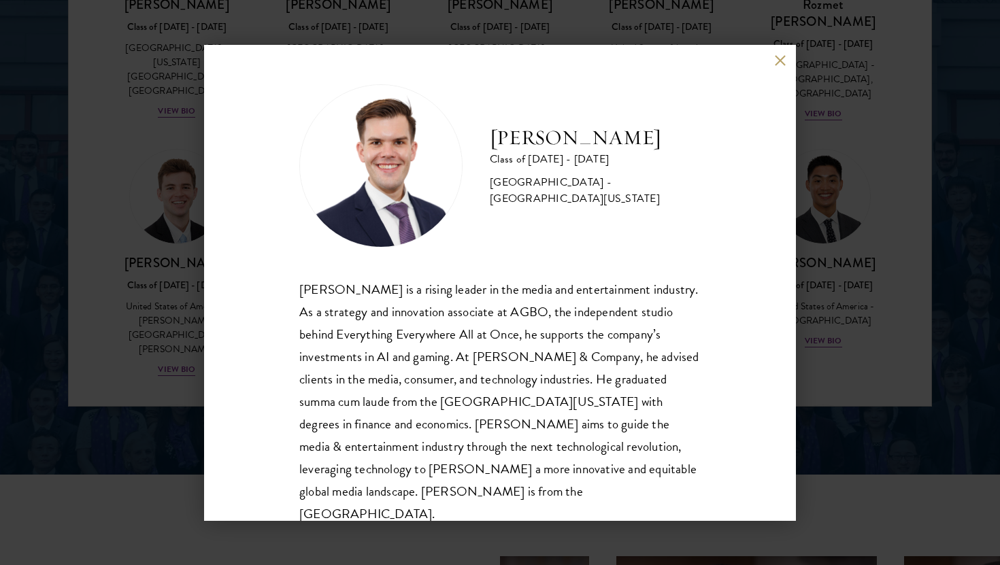
scroll to position [1808, 0]
click at [762, 75] on div "[PERSON_NAME] Class of [DATE] - [DATE] [GEOGRAPHIC_DATA] - [GEOGRAPHIC_DATA][US…" at bounding box center [500, 283] width 592 height 476
click at [781, 59] on button at bounding box center [780, 61] width 12 height 12
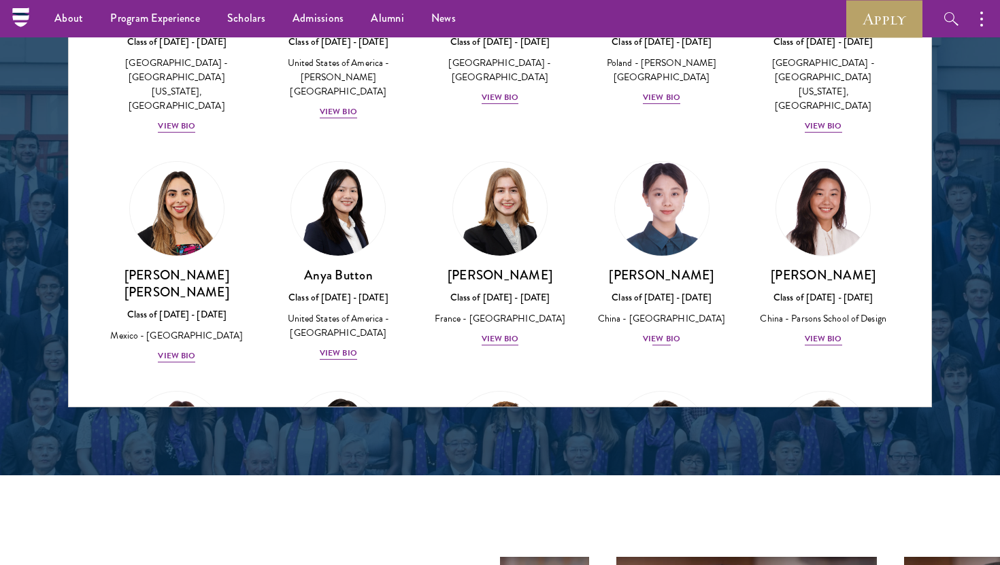
scroll to position [900, 0]
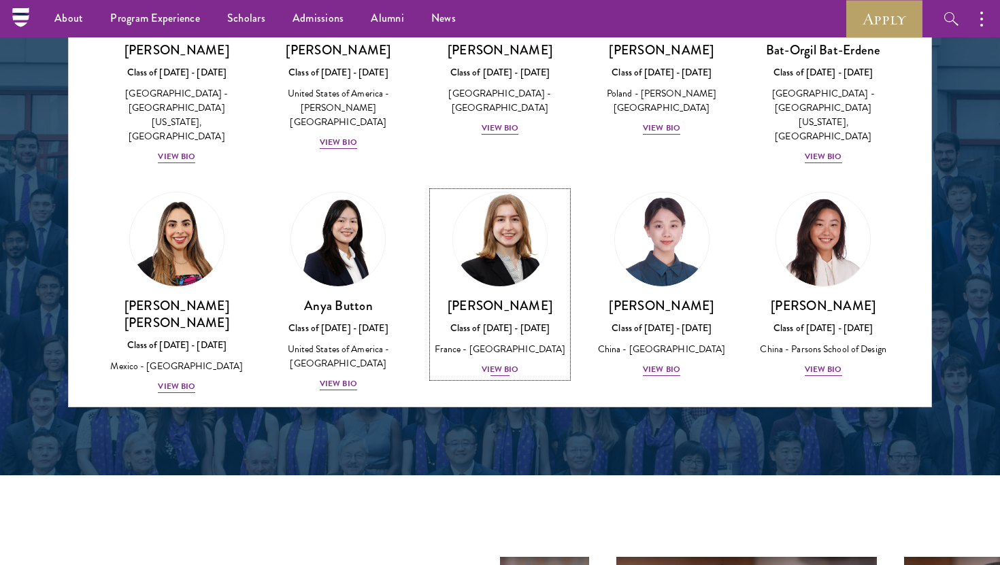
click at [492, 301] on div "[PERSON_NAME] Class of [DATE] - [DATE] [GEOGRAPHIC_DATA] - [GEOGRAPHIC_DATA] Vi…" at bounding box center [499, 337] width 135 height 80
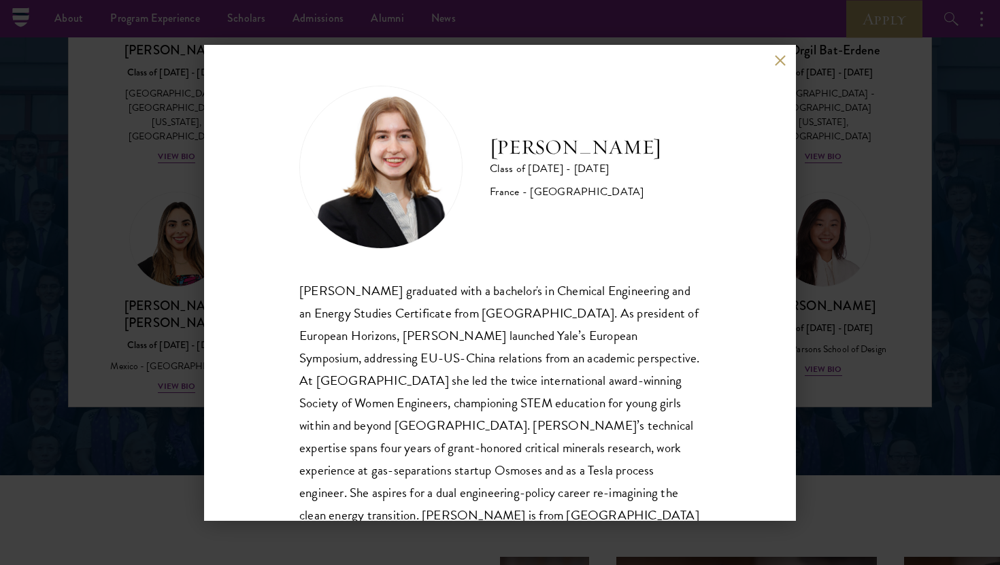
scroll to position [46, 0]
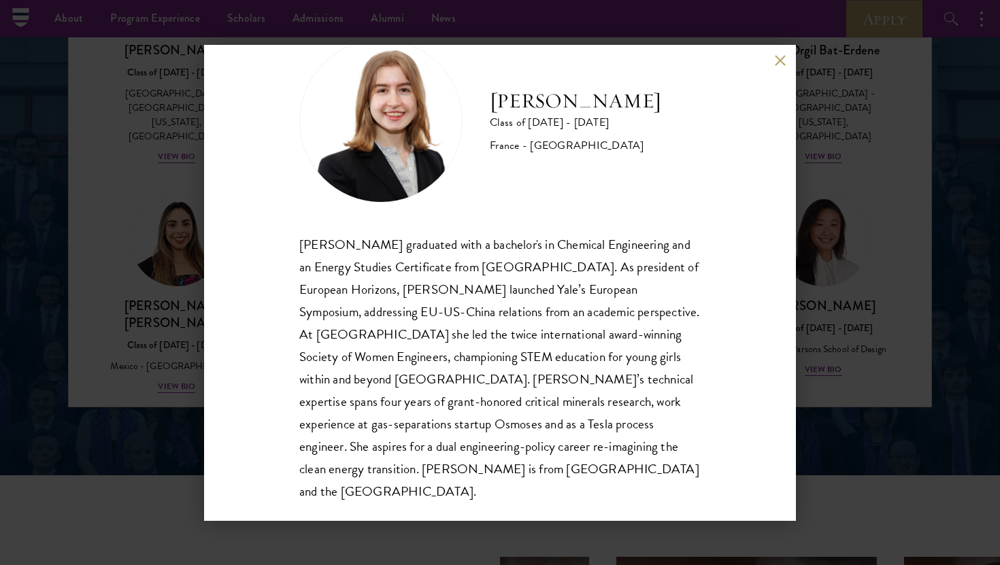
click at [780, 66] on button at bounding box center [780, 61] width 12 height 12
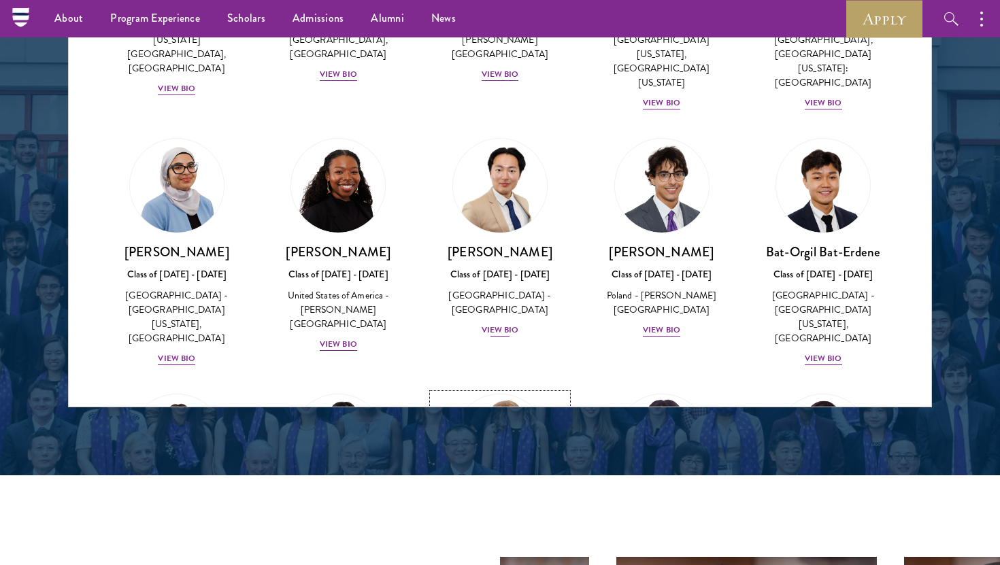
scroll to position [943, 0]
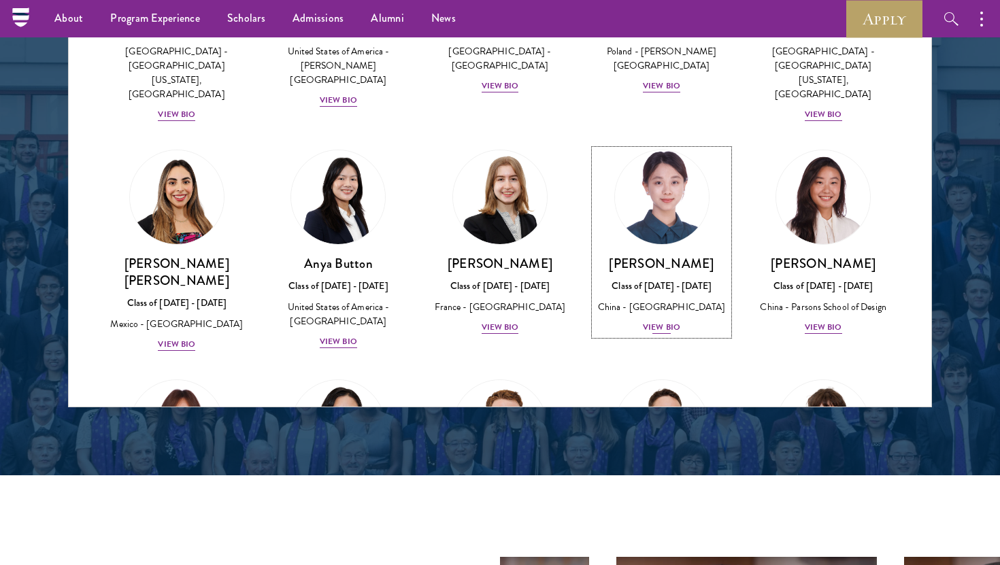
click at [675, 321] on div "View Bio" at bounding box center [661, 327] width 37 height 13
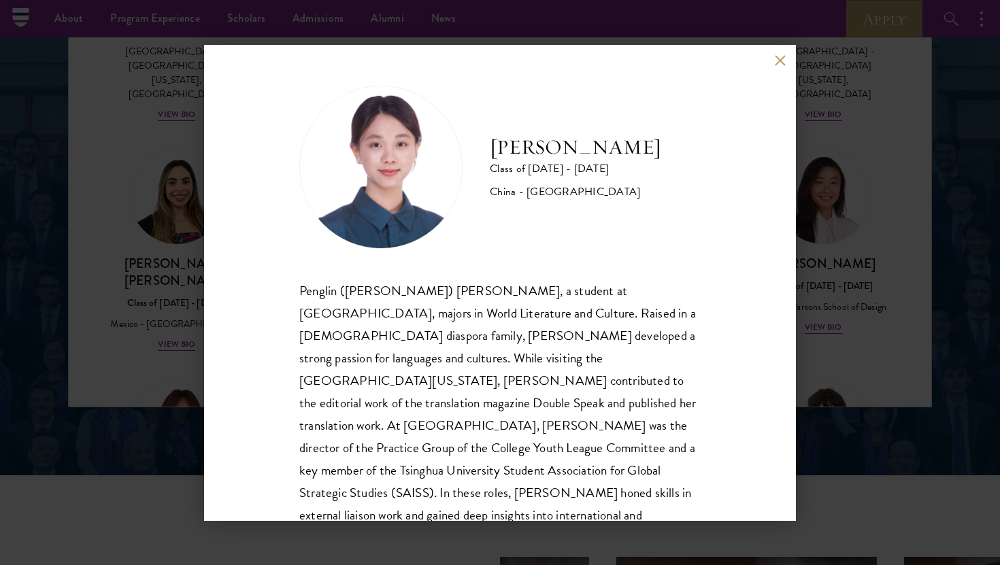
click at [828, 265] on div "[PERSON_NAME] Class of [DATE] - [DATE] [GEOGRAPHIC_DATA] - [GEOGRAPHIC_DATA] Pe…" at bounding box center [500, 282] width 1000 height 565
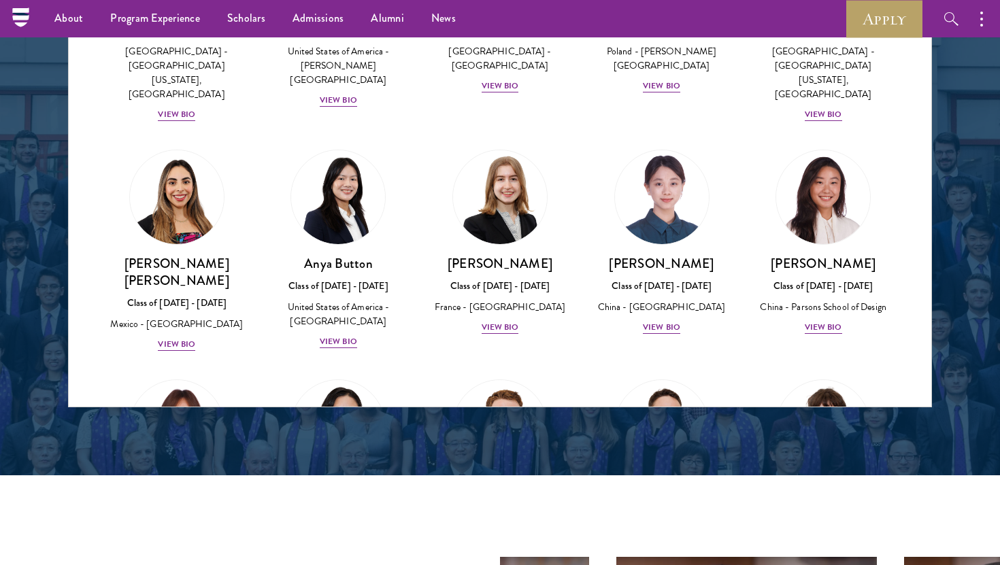
scroll to position [6177, 0]
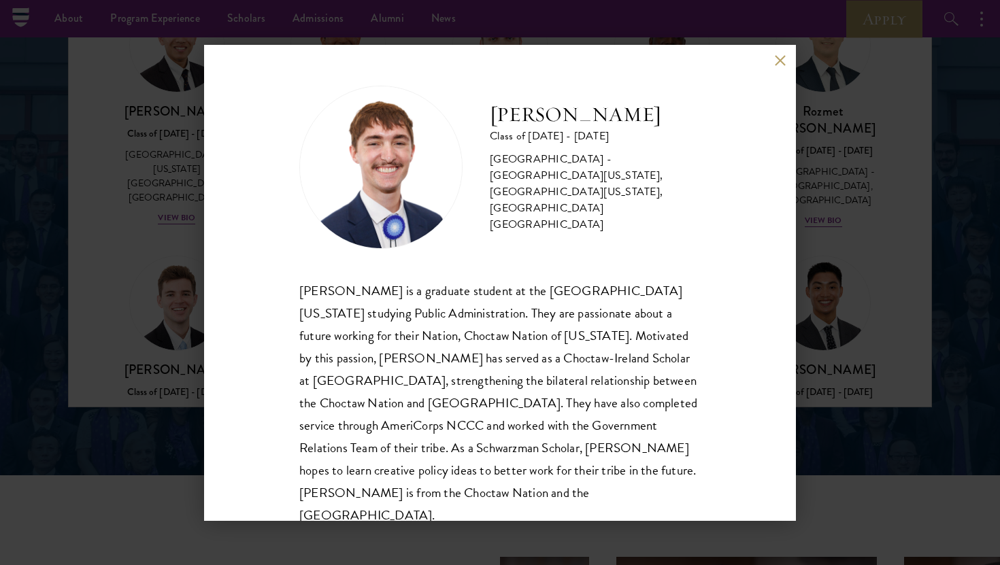
click at [781, 57] on button at bounding box center [780, 61] width 12 height 12
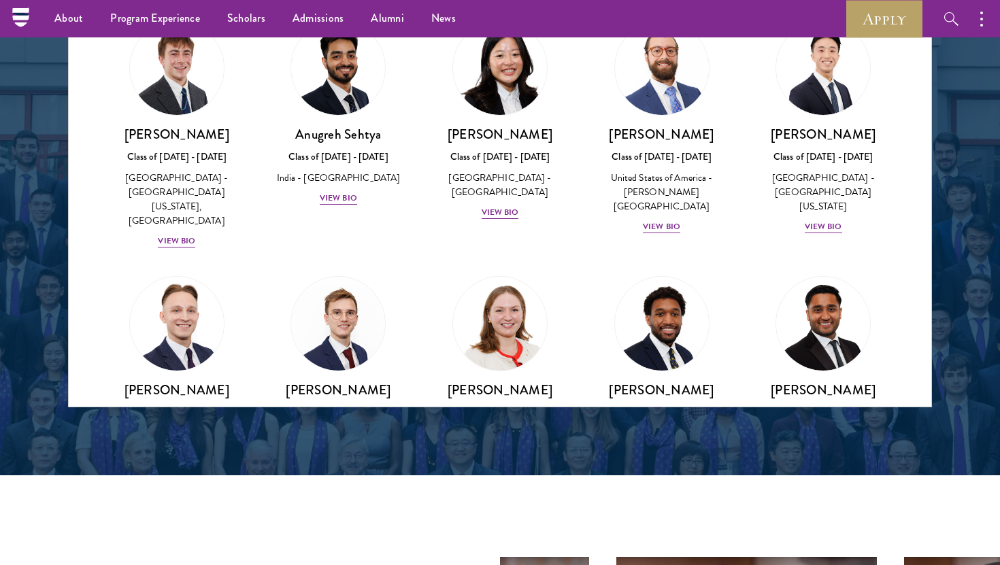
scroll to position [5655, 0]
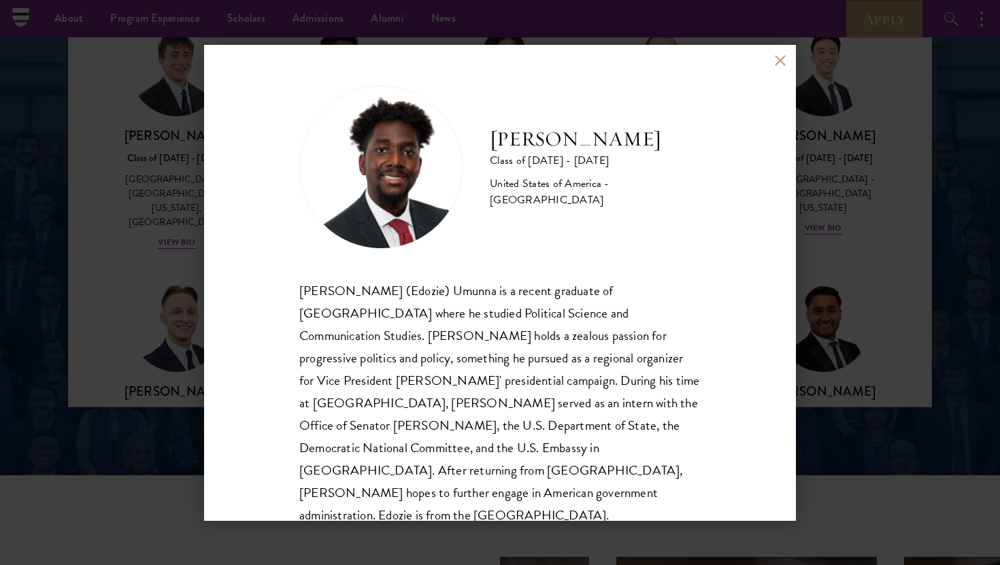
scroll to position [1, 0]
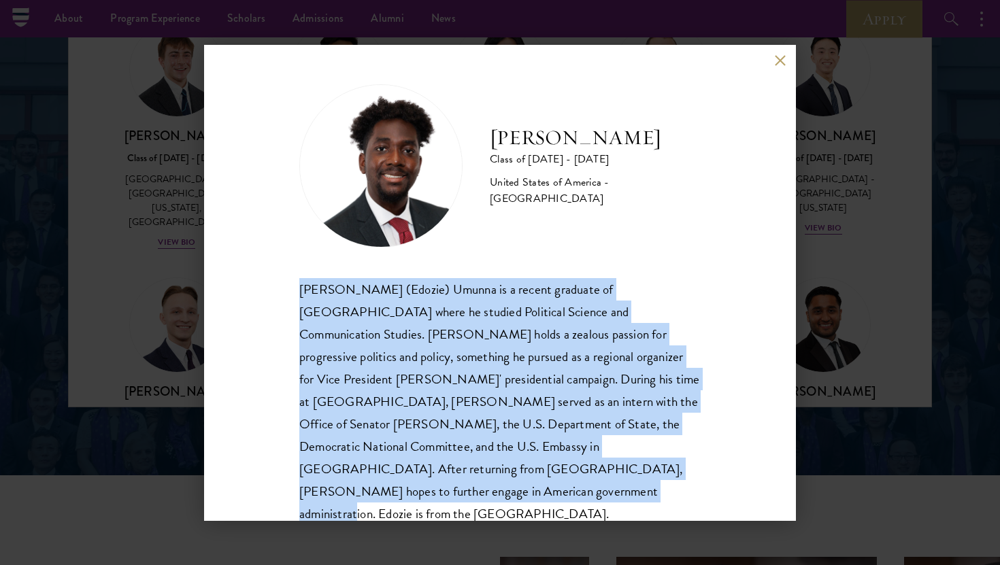
drag, startPoint x: 483, startPoint y: 260, endPoint x: 604, endPoint y: 460, distance: 233.1
click at [604, 460] on div "[PERSON_NAME] Class of [DATE] - [DATE] [GEOGRAPHIC_DATA] - [GEOGRAPHIC_DATA] [P…" at bounding box center [499, 304] width 401 height 441
click at [604, 460] on div "[PERSON_NAME] (Edozie) Umunna is a recent graduate of [GEOGRAPHIC_DATA] where h…" at bounding box center [499, 402] width 401 height 248
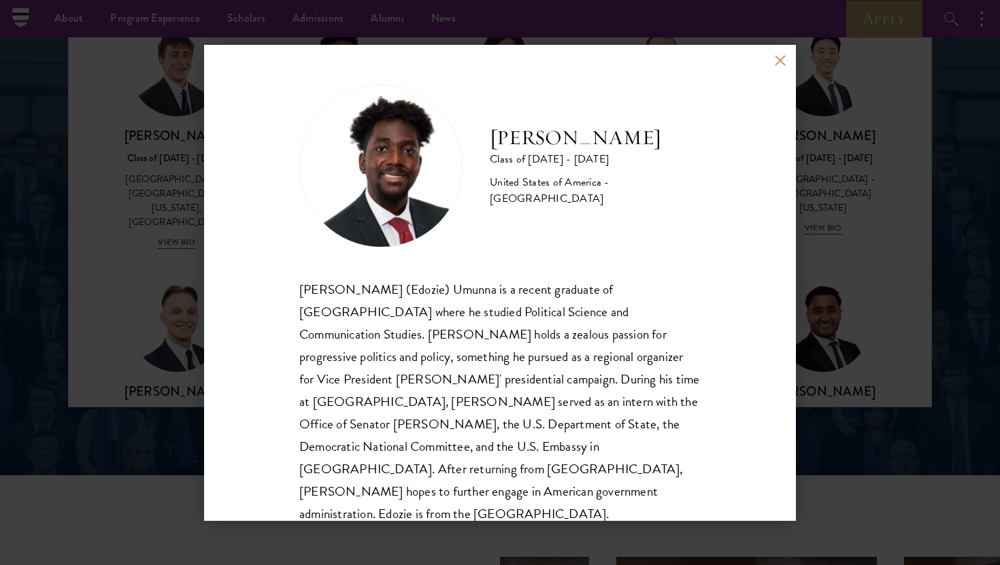
click at [777, 70] on div "[PERSON_NAME] Class of [DATE] - [DATE] [GEOGRAPHIC_DATA] - [GEOGRAPHIC_DATA] [P…" at bounding box center [500, 283] width 592 height 476
click at [777, 61] on button at bounding box center [780, 61] width 12 height 12
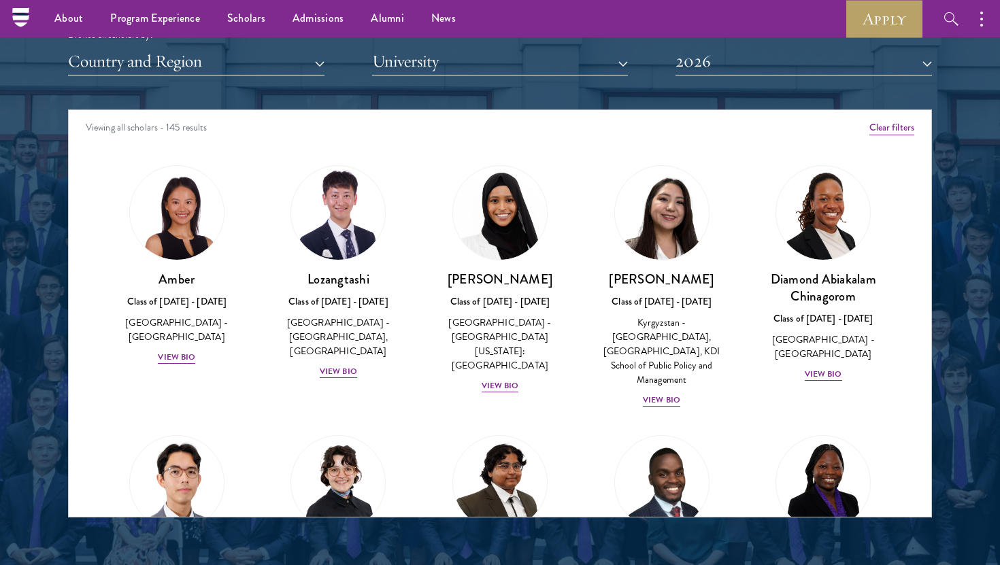
scroll to position [1693, 0]
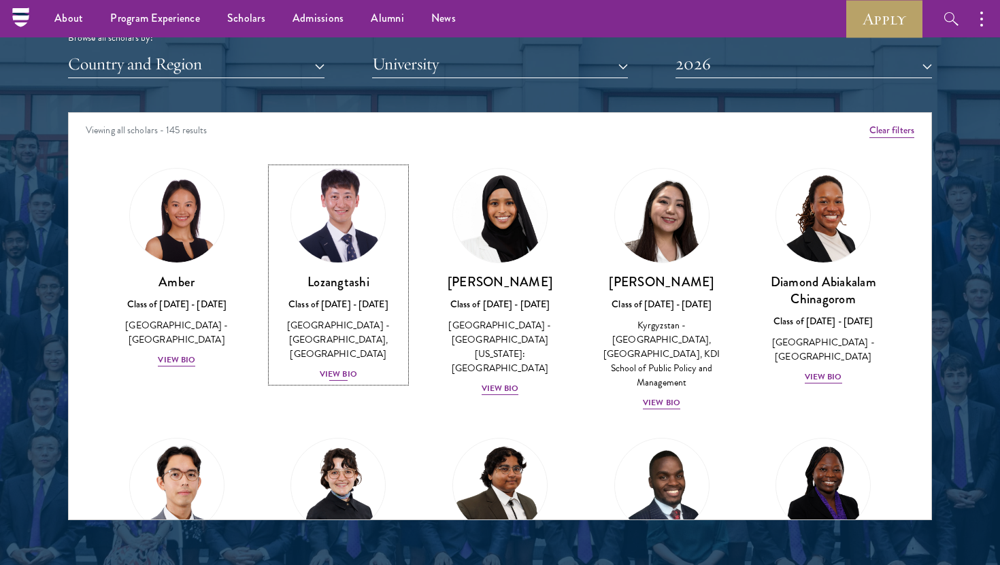
click at [328, 372] on div "View Bio" at bounding box center [338, 374] width 37 height 13
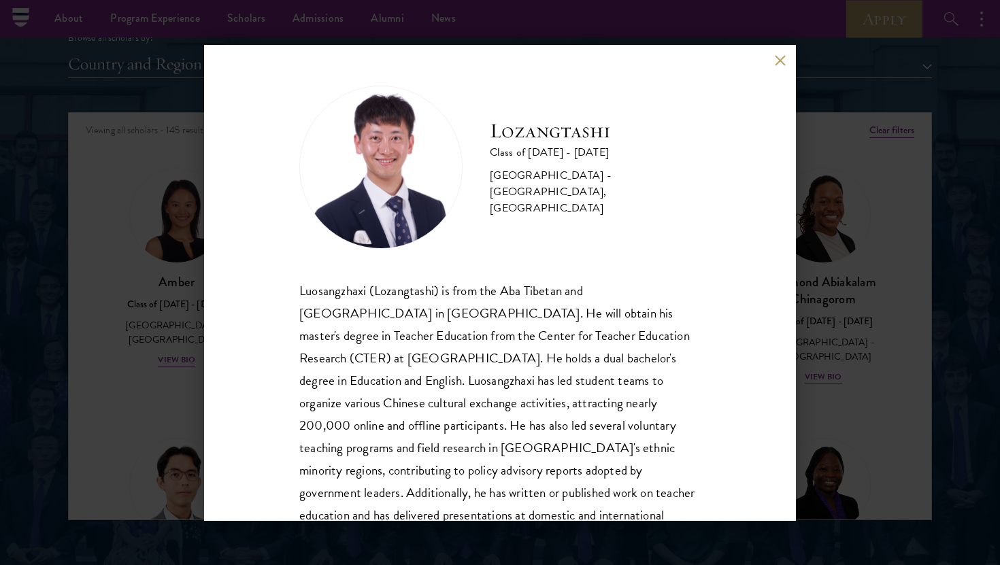
click at [841, 256] on div "Lozangtashi Class of [DATE] - [DATE] [GEOGRAPHIC_DATA] - [GEOGRAPHIC_DATA], [GE…" at bounding box center [500, 282] width 1000 height 565
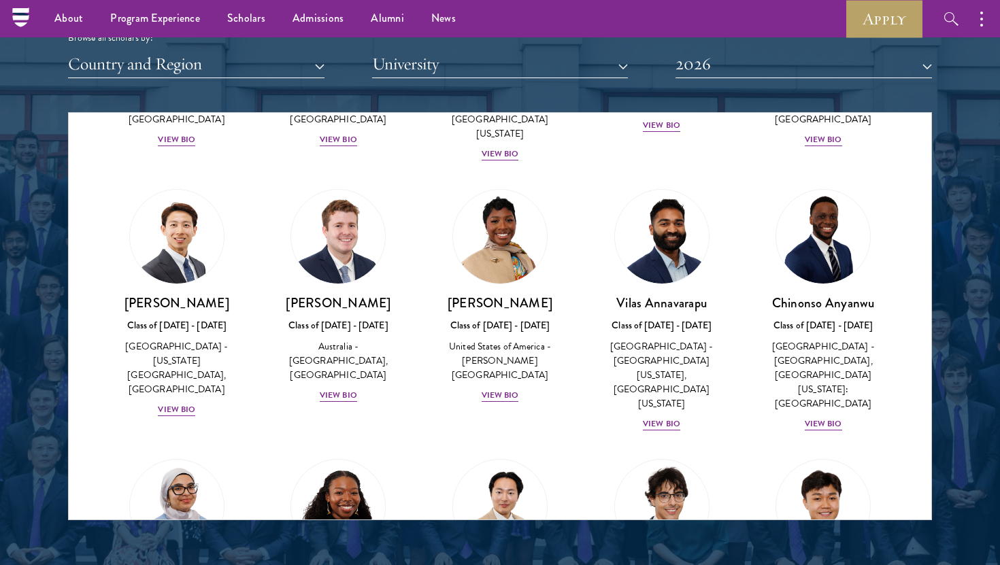
scroll to position [489, 0]
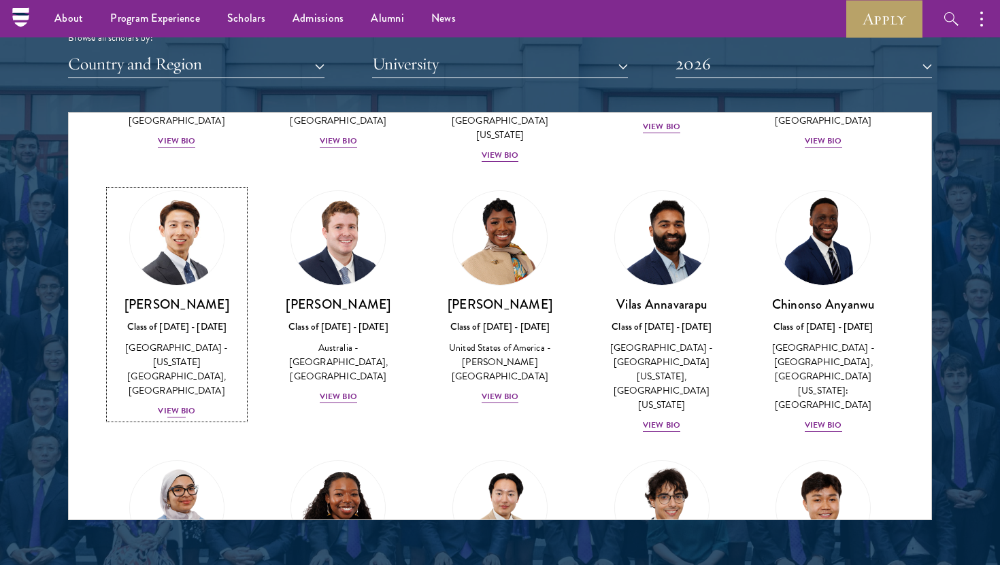
click at [179, 405] on div "View Bio" at bounding box center [176, 411] width 37 height 13
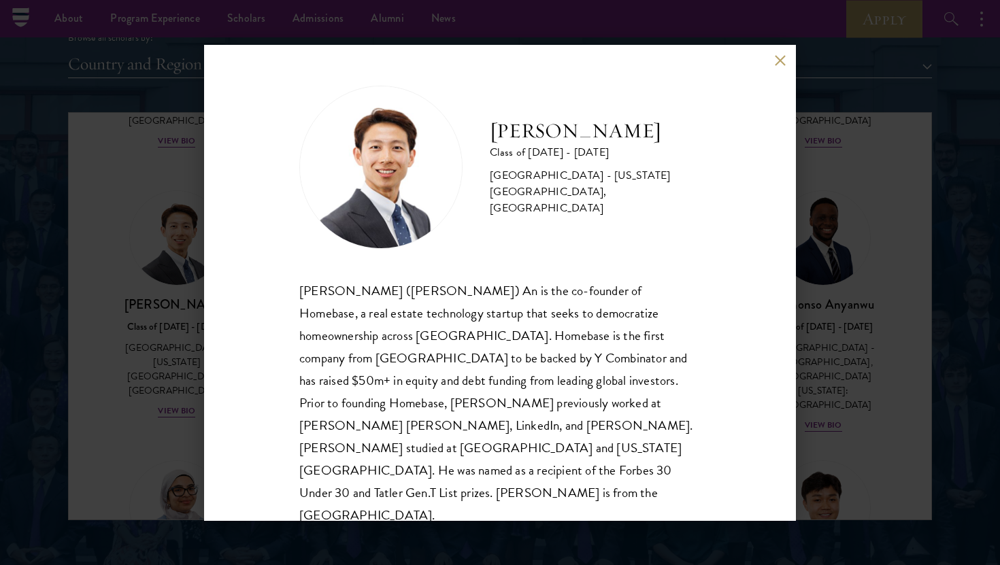
scroll to position [1, 0]
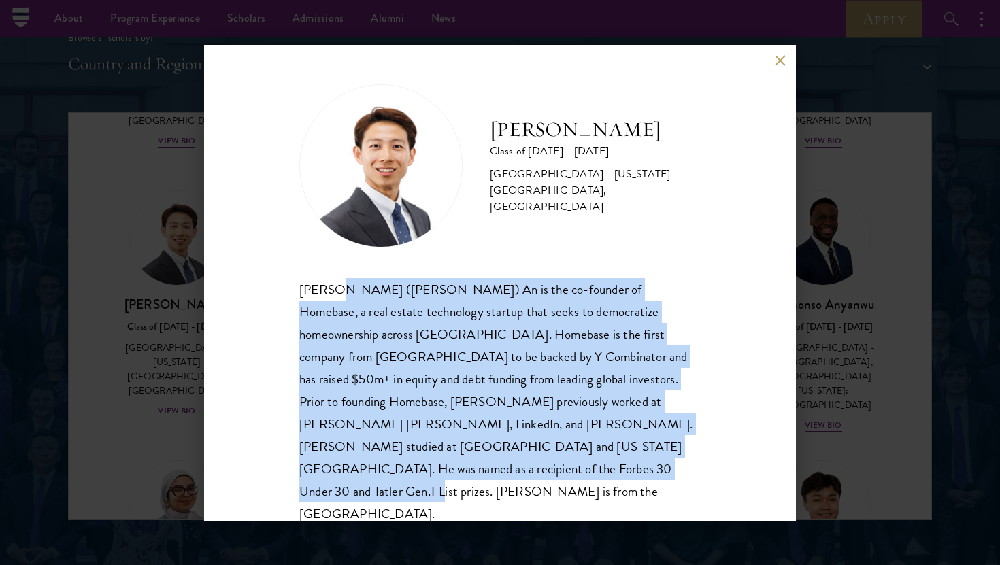
drag, startPoint x: 339, startPoint y: 297, endPoint x: 458, endPoint y: 469, distance: 209.2
click at [458, 469] on div "[PERSON_NAME] ([PERSON_NAME]) An is the co-founder of Homebase, a real estate t…" at bounding box center [499, 402] width 401 height 248
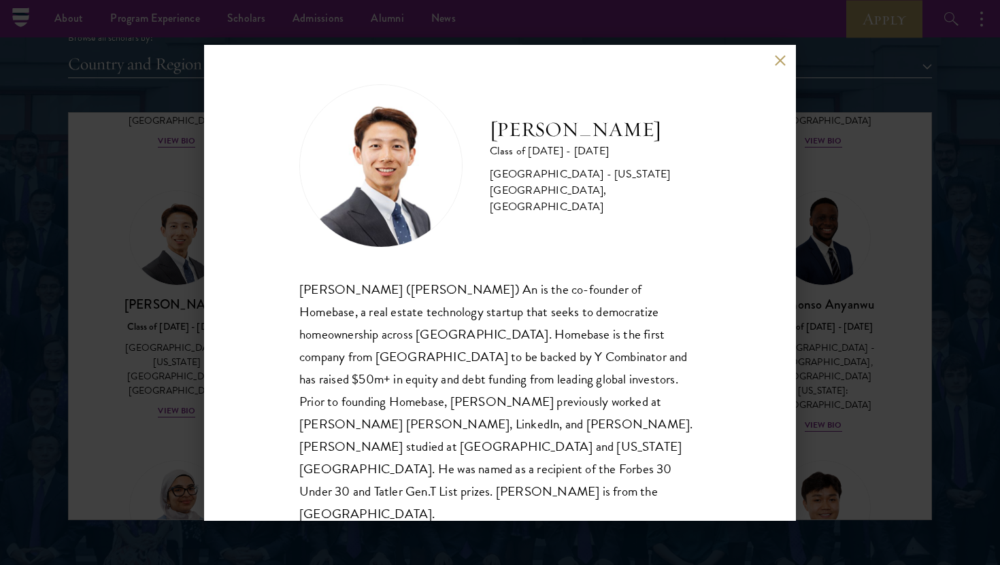
click at [867, 307] on div "[PERSON_NAME] Class of [DATE] - [DATE] [GEOGRAPHIC_DATA] - [US_STATE][GEOGRAPHI…" at bounding box center [500, 282] width 1000 height 565
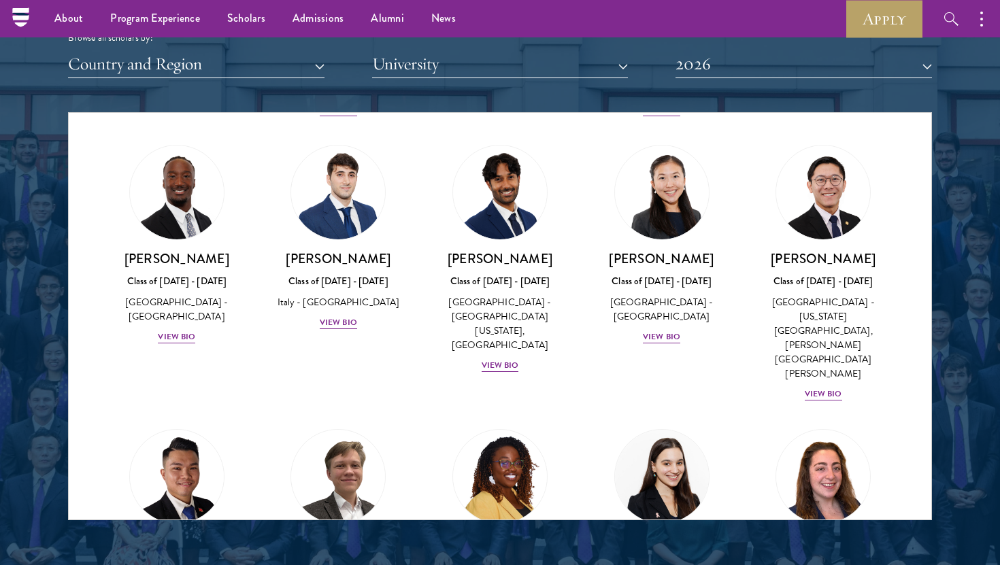
scroll to position [4912, 0]
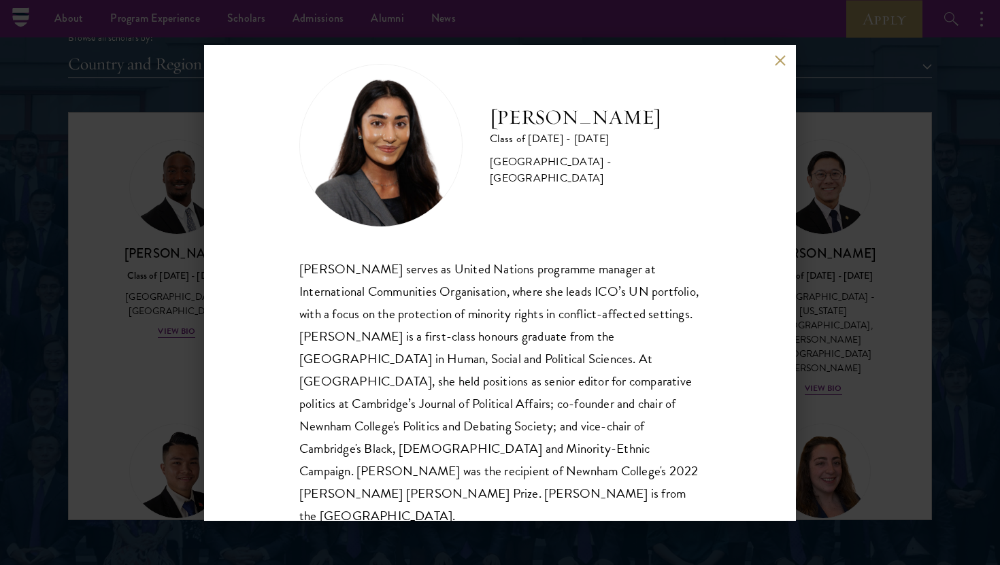
scroll to position [24, 0]
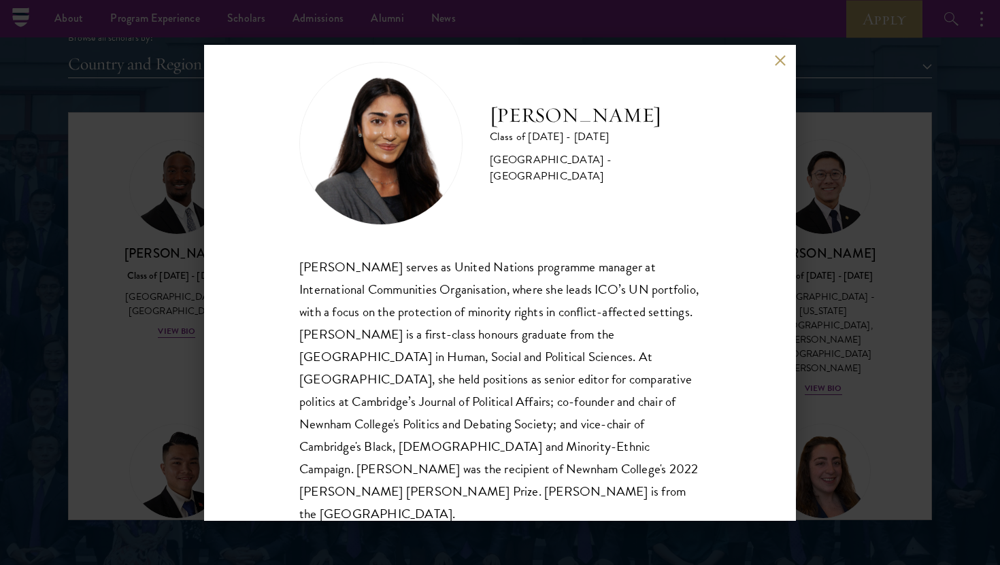
click at [821, 328] on div "[PERSON_NAME] Class of [DATE] - [DATE] [GEOGRAPHIC_DATA] - [GEOGRAPHIC_DATA] [P…" at bounding box center [500, 282] width 1000 height 565
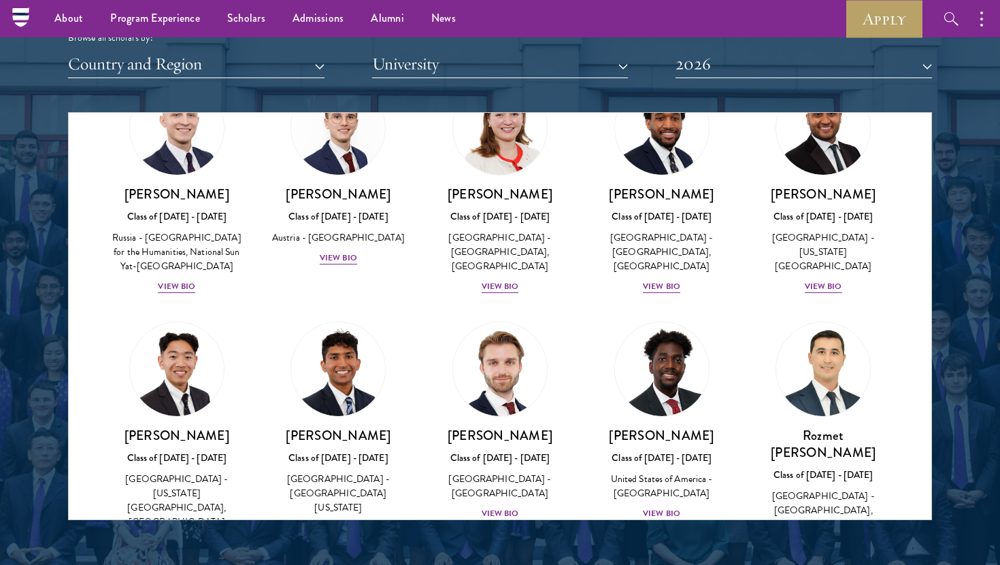
scroll to position [5962, 0]
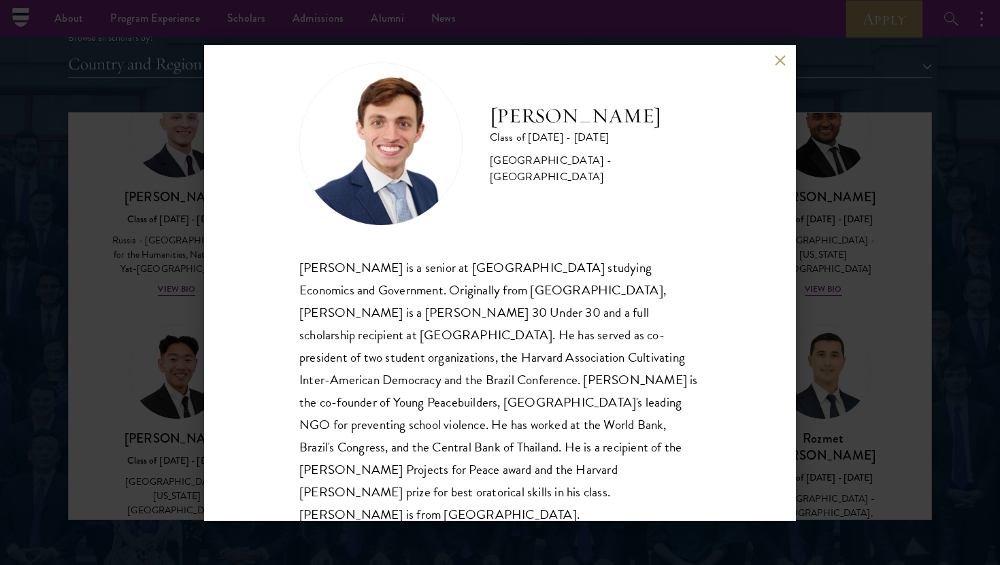
scroll to position [24, 0]
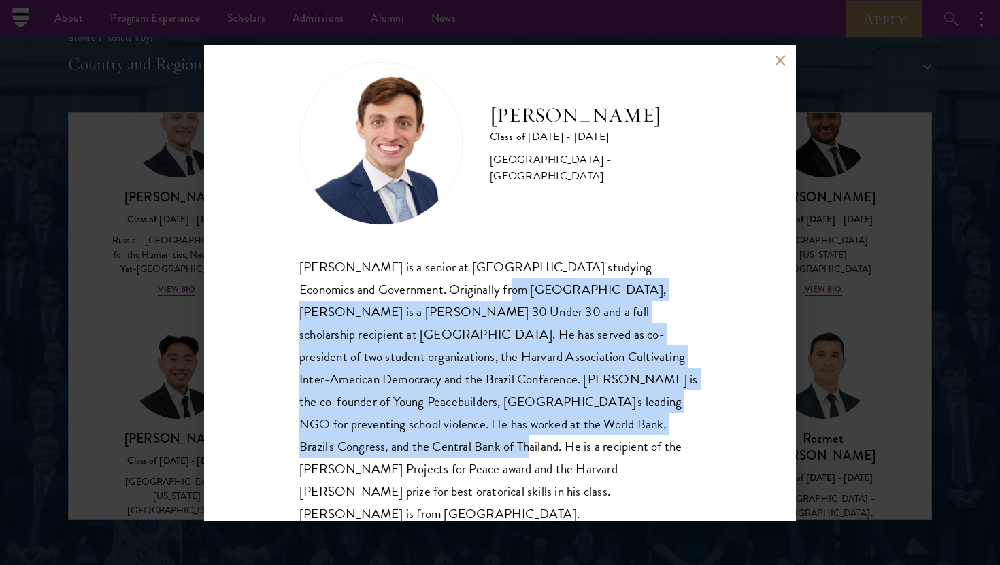
drag, startPoint x: 424, startPoint y: 290, endPoint x: 529, endPoint y: 437, distance: 180.2
click at [528, 436] on div "[PERSON_NAME] is a senior at [GEOGRAPHIC_DATA] studying Economics and Governmen…" at bounding box center [499, 391] width 401 height 270
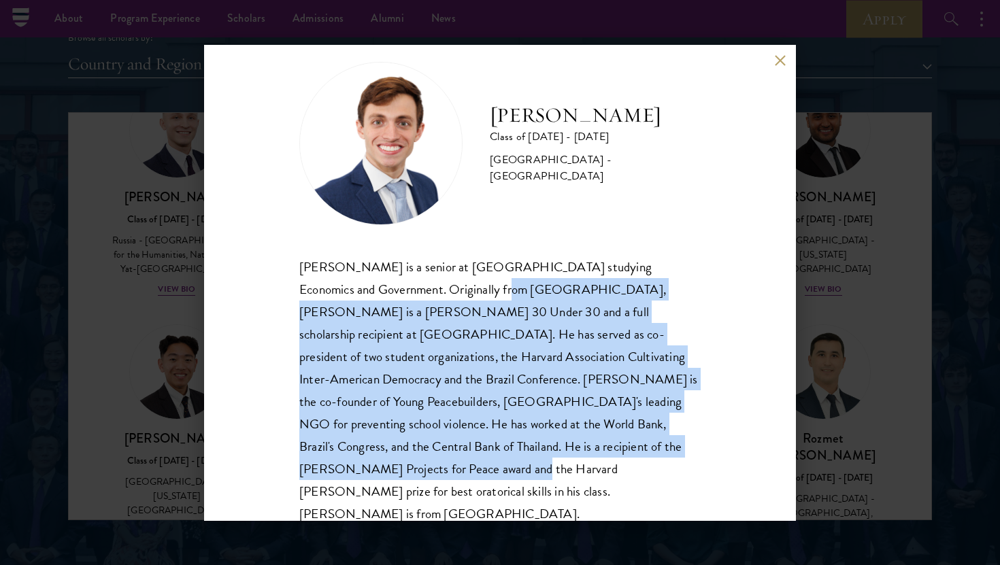
click at [529, 437] on div "[PERSON_NAME] is a senior at [GEOGRAPHIC_DATA] studying Economics and Governmen…" at bounding box center [499, 391] width 401 height 270
drag, startPoint x: 520, startPoint y: 457, endPoint x: 513, endPoint y: 299, distance: 157.9
click at [514, 299] on div "[PERSON_NAME] is a senior at [GEOGRAPHIC_DATA] studying Economics and Governmen…" at bounding box center [499, 391] width 401 height 270
click at [513, 299] on div "[PERSON_NAME] is a senior at [GEOGRAPHIC_DATA] studying Economics and Governmen…" at bounding box center [499, 391] width 401 height 270
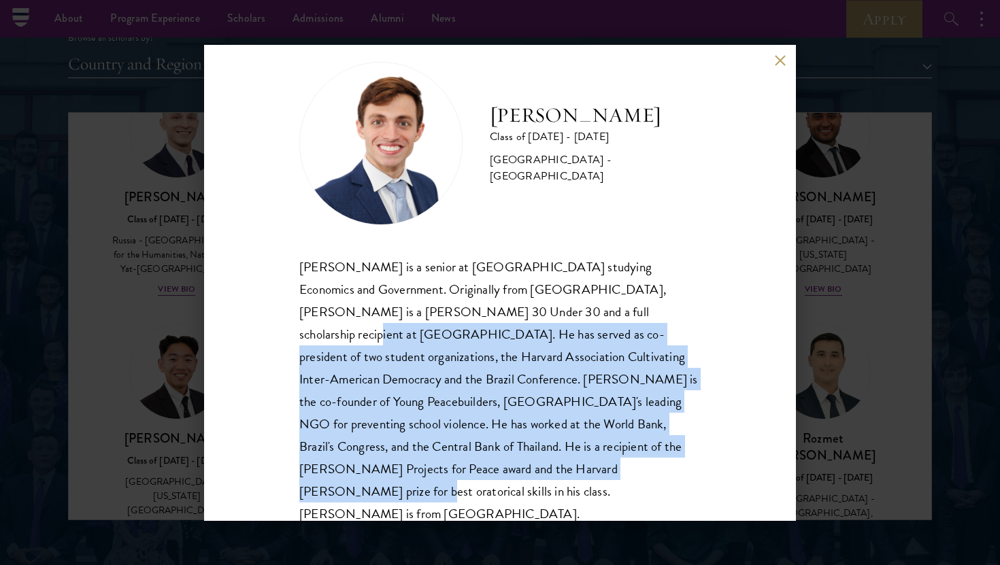
drag, startPoint x: 519, startPoint y: 312, endPoint x: 570, endPoint y: 461, distance: 157.4
click at [570, 461] on div "[PERSON_NAME] is a senior at [GEOGRAPHIC_DATA] studying Economics and Governmen…" at bounding box center [499, 391] width 401 height 270
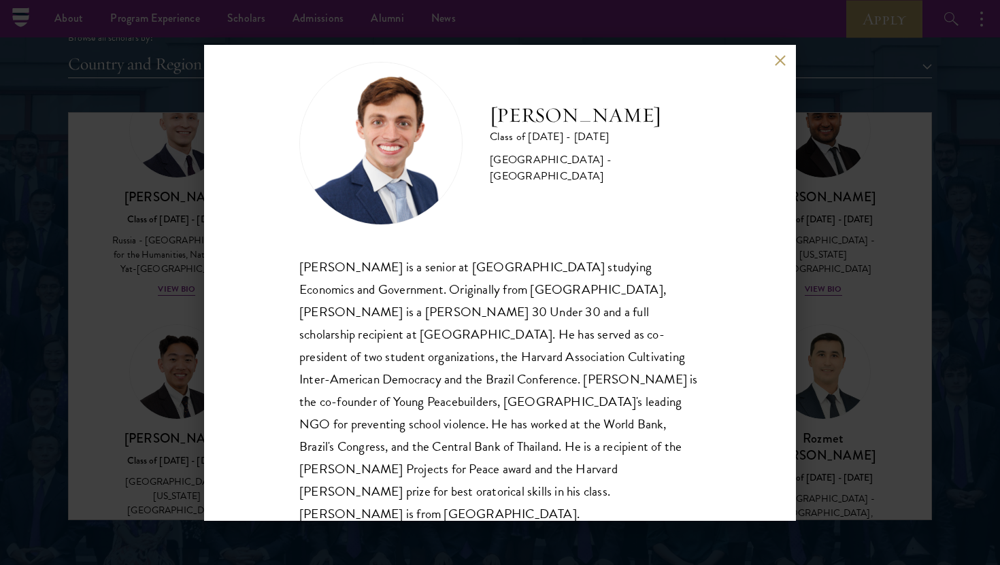
click at [836, 249] on div "[PERSON_NAME] Class of [DATE] - [DATE] [GEOGRAPHIC_DATA] - [GEOGRAPHIC_DATA] [P…" at bounding box center [500, 282] width 1000 height 565
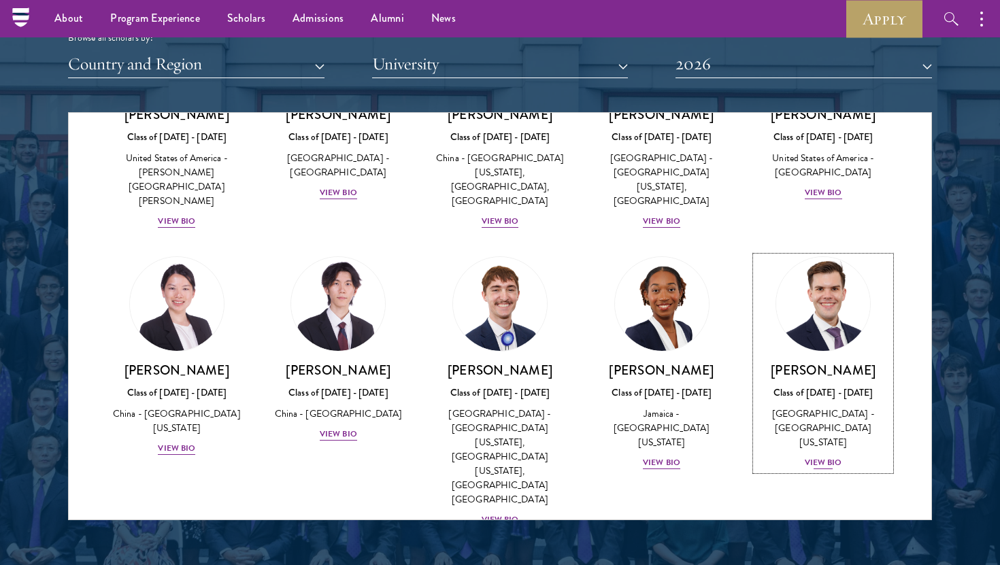
scroll to position [6611, 0]
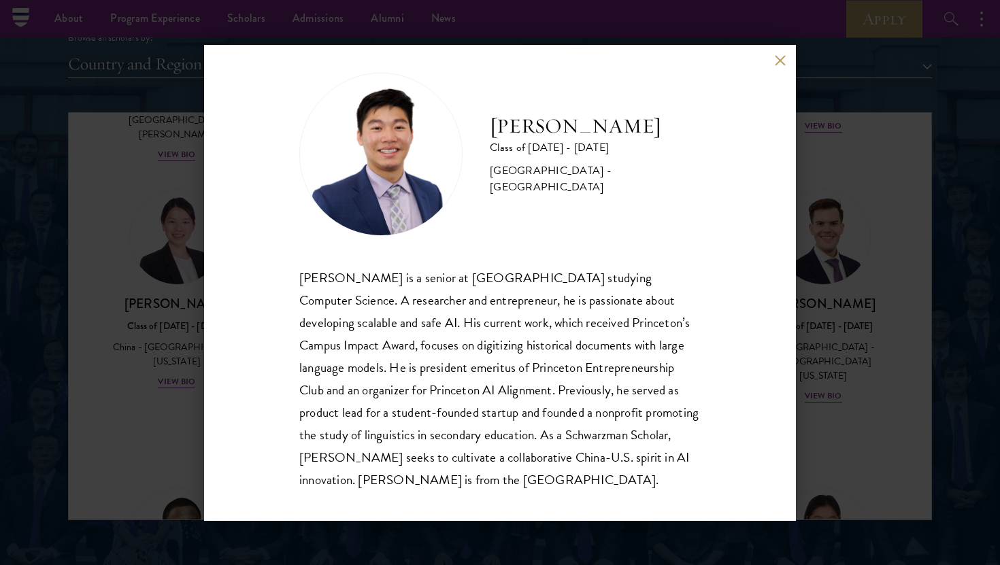
scroll to position [24, 0]
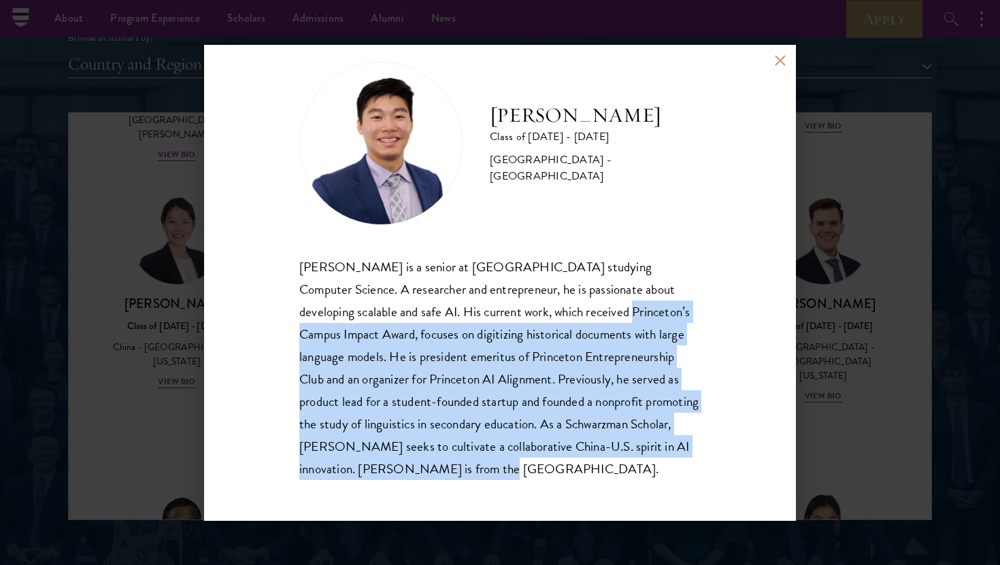
drag, startPoint x: 509, startPoint y: 305, endPoint x: 574, endPoint y: 471, distance: 177.7
click at [574, 471] on div "[PERSON_NAME] is a senior at [GEOGRAPHIC_DATA] studying Computer Science. A res…" at bounding box center [499, 368] width 401 height 224
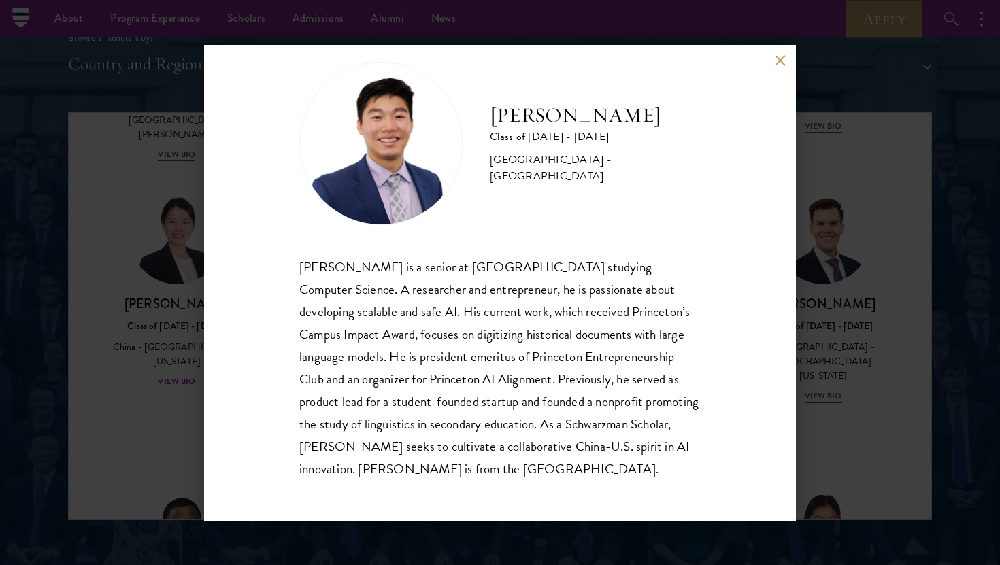
click at [836, 131] on div "[PERSON_NAME] Class of [DATE] - [DATE] [GEOGRAPHIC_DATA] - [GEOGRAPHIC_DATA] [P…" at bounding box center [500, 282] width 1000 height 565
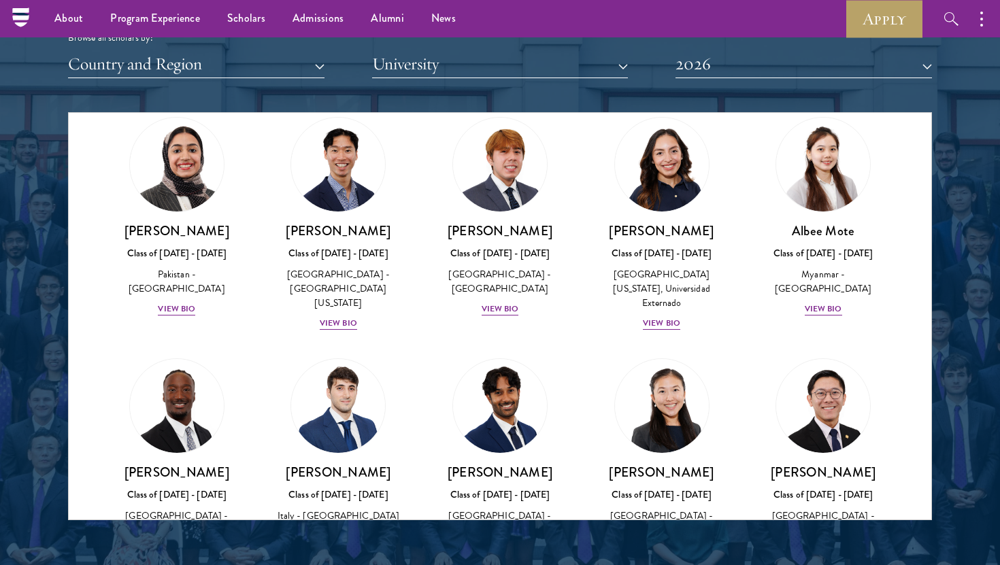
scroll to position [4683, 0]
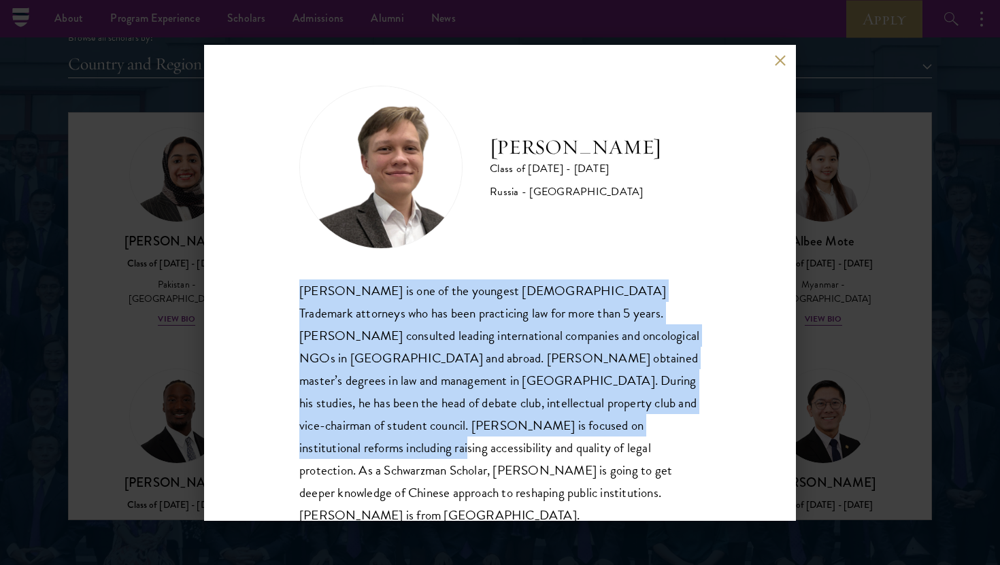
drag, startPoint x: 526, startPoint y: 255, endPoint x: 558, endPoint y: 419, distance: 167.0
click at [558, 419] on div "[PERSON_NAME] Class of [DATE] - [DATE] [GEOGRAPHIC_DATA] - [GEOGRAPHIC_DATA] [P…" at bounding box center [499, 306] width 401 height 441
click at [558, 418] on div "[PERSON_NAME] is one of the youngest [DEMOGRAPHIC_DATA] Trademark attorneys who…" at bounding box center [499, 403] width 401 height 248
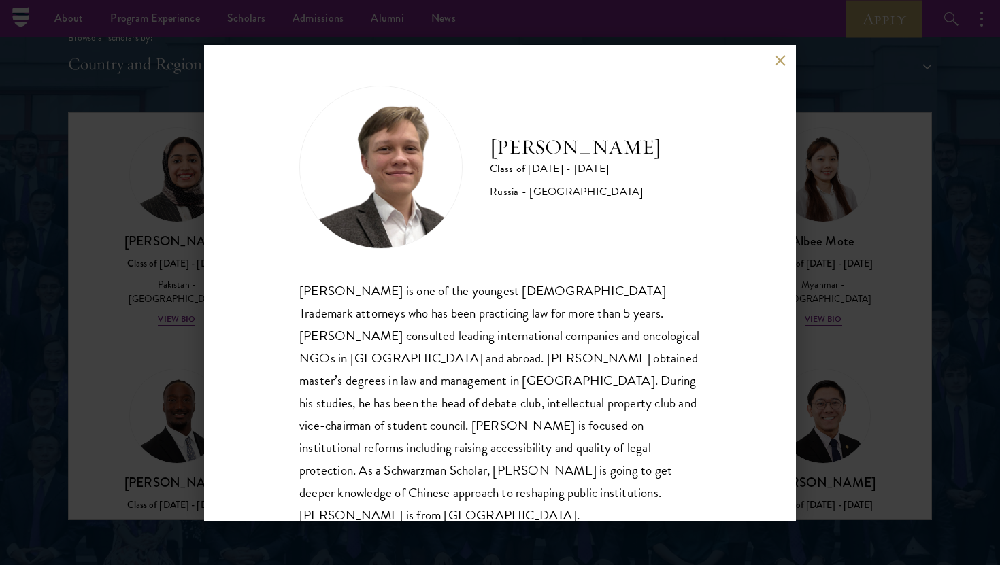
click at [820, 319] on div "[PERSON_NAME] Class of [DATE] - [DATE] [GEOGRAPHIC_DATA] - [GEOGRAPHIC_DATA] [P…" at bounding box center [500, 282] width 1000 height 565
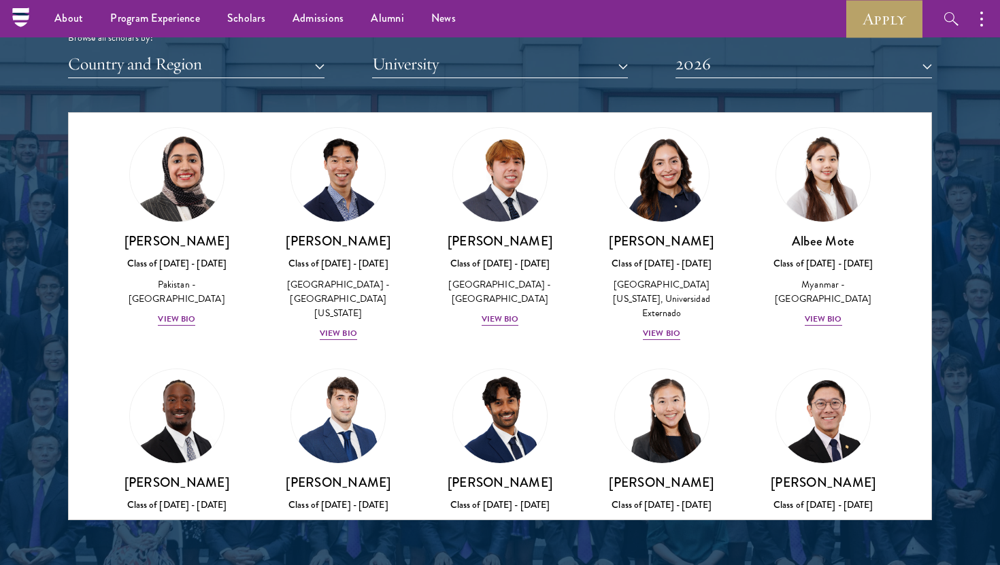
scroll to position [6611, 0]
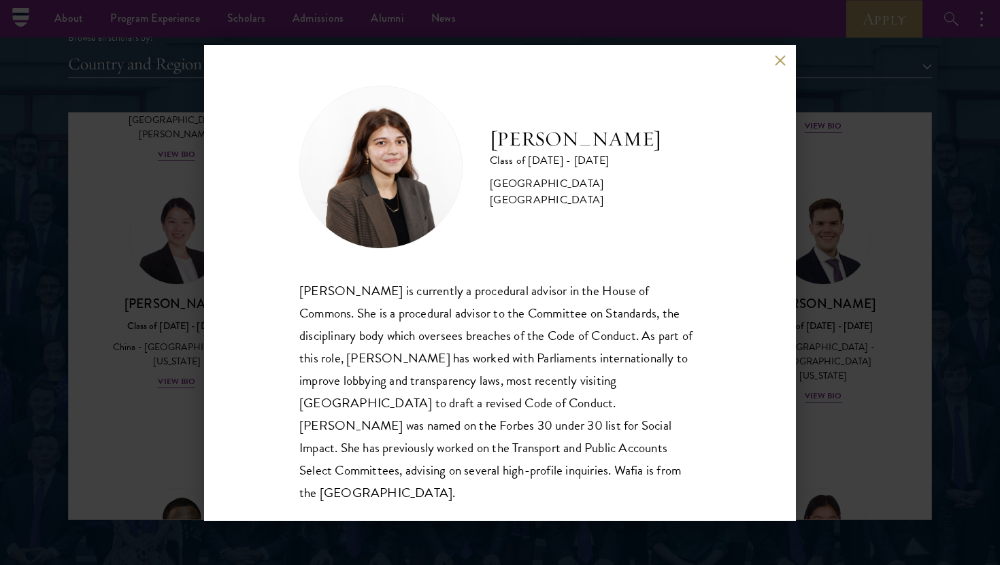
scroll to position [1, 0]
drag, startPoint x: 523, startPoint y: 242, endPoint x: 531, endPoint y: 464, distance: 222.5
click at [533, 464] on div "[PERSON_NAME] Class of [DATE] - [DATE] [GEOGRAPHIC_DATA] - [GEOGRAPHIC_DATA] [G…" at bounding box center [499, 293] width 401 height 418
click at [531, 464] on div "[PERSON_NAME] is currently a procedural advisor in the House of Commons. She is…" at bounding box center [499, 390] width 401 height 224
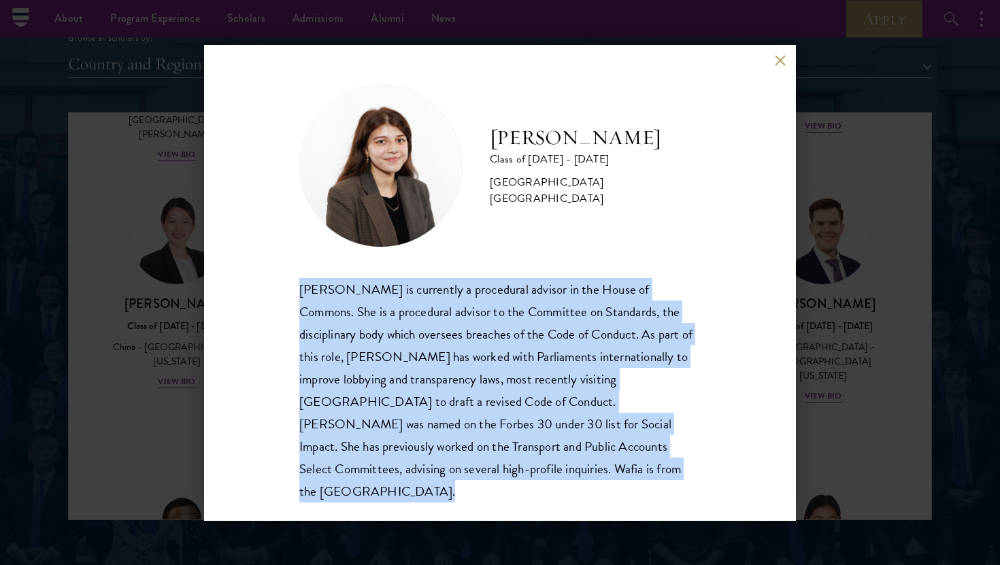
drag, startPoint x: 531, startPoint y: 464, endPoint x: 547, endPoint y: 271, distance: 194.5
click at [547, 271] on div "[PERSON_NAME] Class of [DATE] - [DATE] [GEOGRAPHIC_DATA] - [GEOGRAPHIC_DATA] [G…" at bounding box center [499, 293] width 401 height 418
drag, startPoint x: 547, startPoint y: 271, endPoint x: 545, endPoint y: 505, distance: 233.9
click at [545, 505] on div "[PERSON_NAME] Class of [DATE] - [DATE] [GEOGRAPHIC_DATA] - [GEOGRAPHIC_DATA] [G…" at bounding box center [500, 283] width 592 height 476
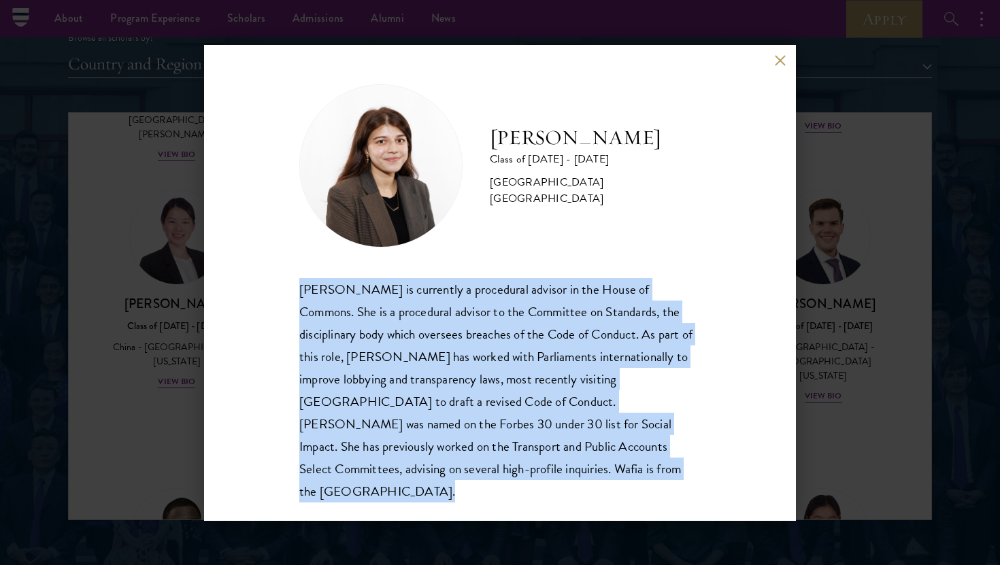
click at [545, 505] on div "[PERSON_NAME] Class of [DATE] - [DATE] [GEOGRAPHIC_DATA] - [GEOGRAPHIC_DATA] [G…" at bounding box center [500, 283] width 592 height 476
drag, startPoint x: 532, startPoint y: 490, endPoint x: 566, endPoint y: 261, distance: 231.8
click at [566, 261] on div "[PERSON_NAME] Class of [DATE] - [DATE] [GEOGRAPHIC_DATA] - [GEOGRAPHIC_DATA] [G…" at bounding box center [500, 283] width 592 height 476
click at [566, 261] on div "[PERSON_NAME] Class of [DATE] - [DATE] [GEOGRAPHIC_DATA] - [GEOGRAPHIC_DATA] [G…" at bounding box center [499, 293] width 401 height 418
drag, startPoint x: 566, startPoint y: 261, endPoint x: 554, endPoint y: 488, distance: 227.5
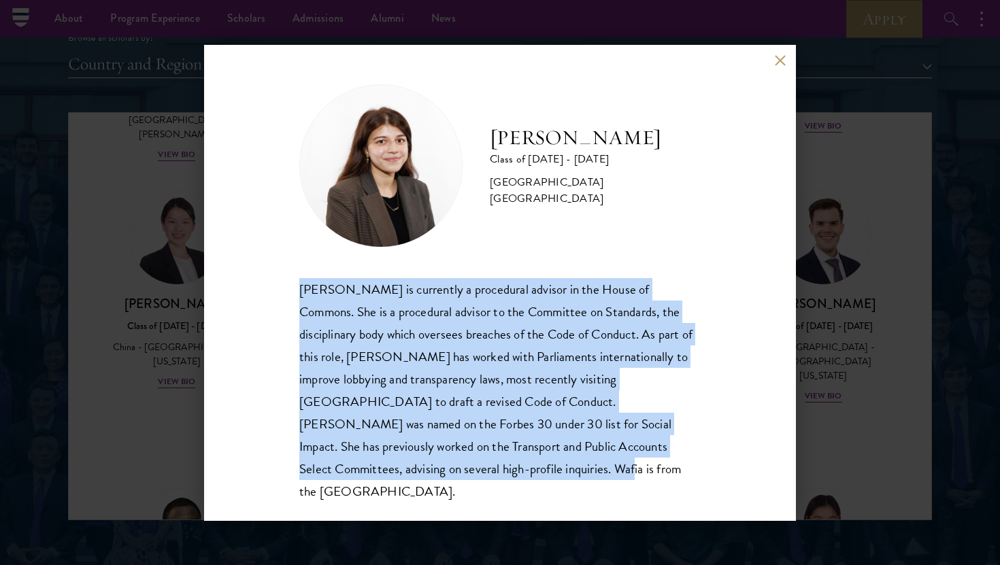
click at [554, 489] on div "[PERSON_NAME] Class of [DATE] - [DATE] [GEOGRAPHIC_DATA] - [GEOGRAPHIC_DATA] [G…" at bounding box center [500, 283] width 592 height 476
click at [554, 488] on div "[PERSON_NAME] Class of [DATE] - [DATE] [GEOGRAPHIC_DATA] - [GEOGRAPHIC_DATA] [G…" at bounding box center [500, 283] width 592 height 476
drag, startPoint x: 489, startPoint y: 483, endPoint x: 546, endPoint y: 256, distance: 234.9
click at [546, 256] on div "[PERSON_NAME] Class of [DATE] - [DATE] [GEOGRAPHIC_DATA] - [GEOGRAPHIC_DATA] [G…" at bounding box center [500, 283] width 592 height 476
click at [546, 256] on div "[PERSON_NAME] Class of [DATE] - [DATE] [GEOGRAPHIC_DATA] - [GEOGRAPHIC_DATA] [G…" at bounding box center [499, 293] width 401 height 418
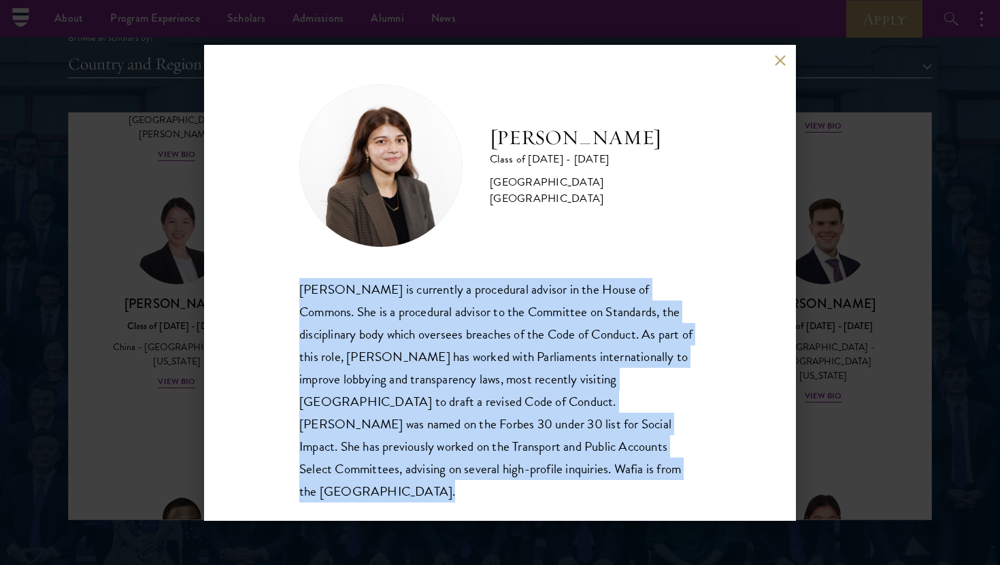
drag, startPoint x: 546, startPoint y: 256, endPoint x: 552, endPoint y: 507, distance: 250.3
click at [552, 507] on div "[PERSON_NAME] Class of [DATE] - [DATE] [GEOGRAPHIC_DATA] - [GEOGRAPHIC_DATA] [G…" at bounding box center [500, 283] width 592 height 476
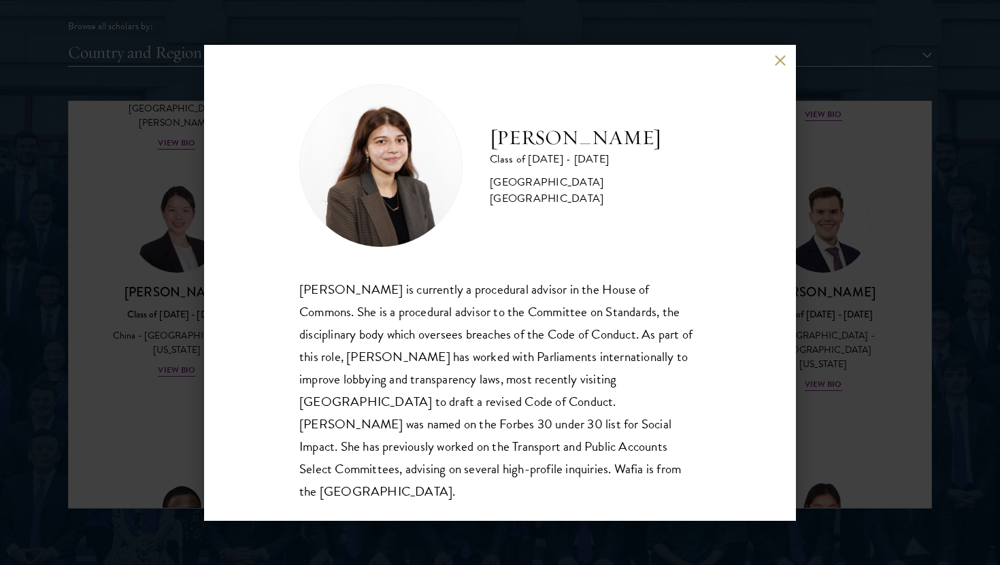
scroll to position [1707, 0]
click at [841, 420] on div "[PERSON_NAME] Class of [DATE] - [DATE] [GEOGRAPHIC_DATA] - [GEOGRAPHIC_DATA] [G…" at bounding box center [500, 282] width 1000 height 565
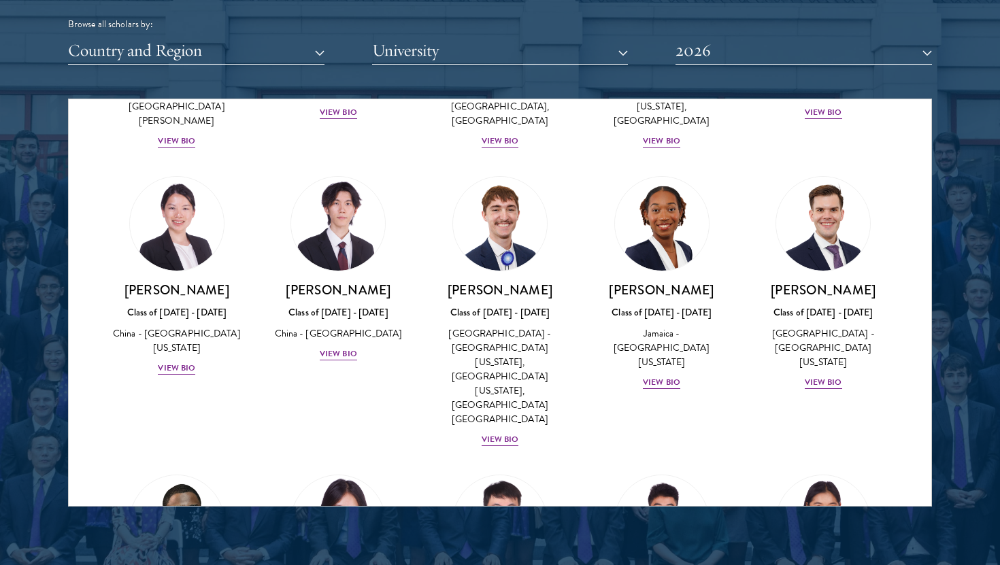
scroll to position [6611, 0]
